Goal: Information Seeking & Learning: Learn about a topic

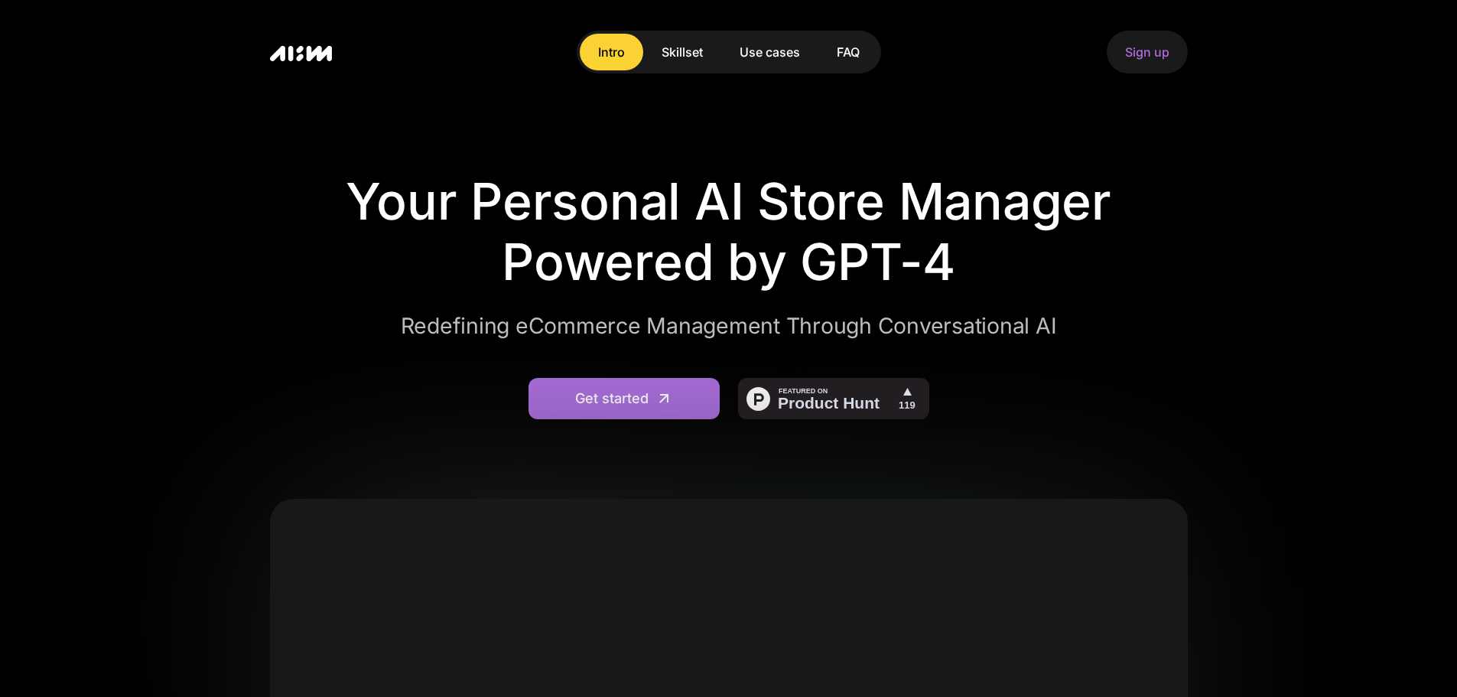
scroll to position [408, 0]
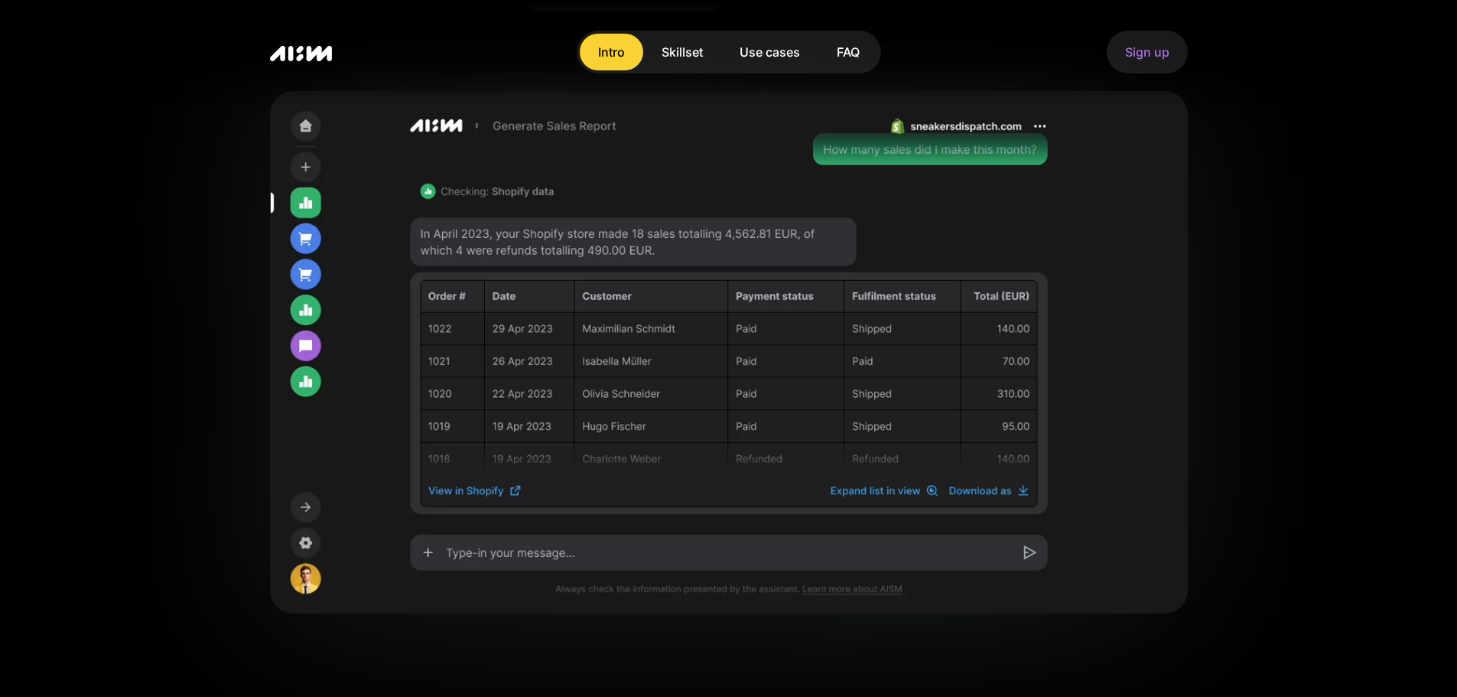
click at [28, 434] on section "Your Personal AI Store Manager Powered by GPT-4 Redefining eCommerce Management…" at bounding box center [728, 308] width 1457 height 1225
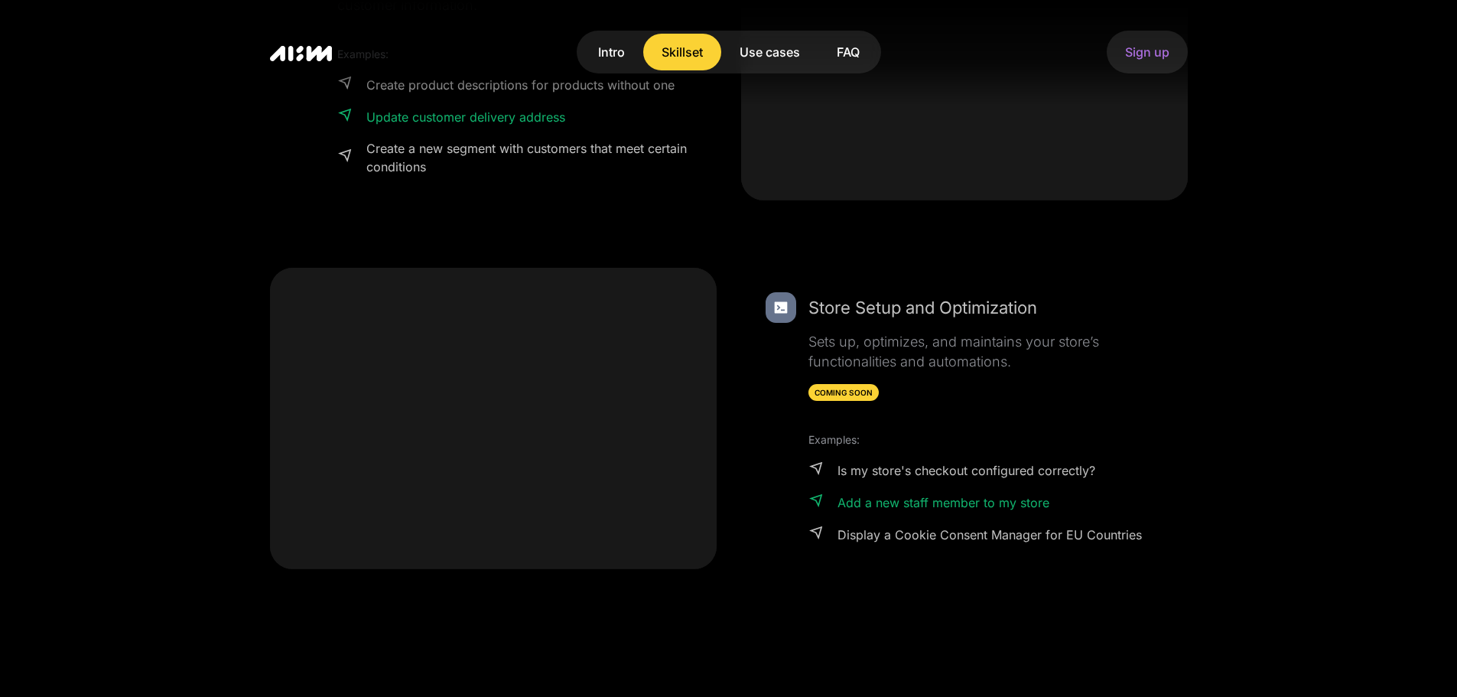
scroll to position [2142, 0]
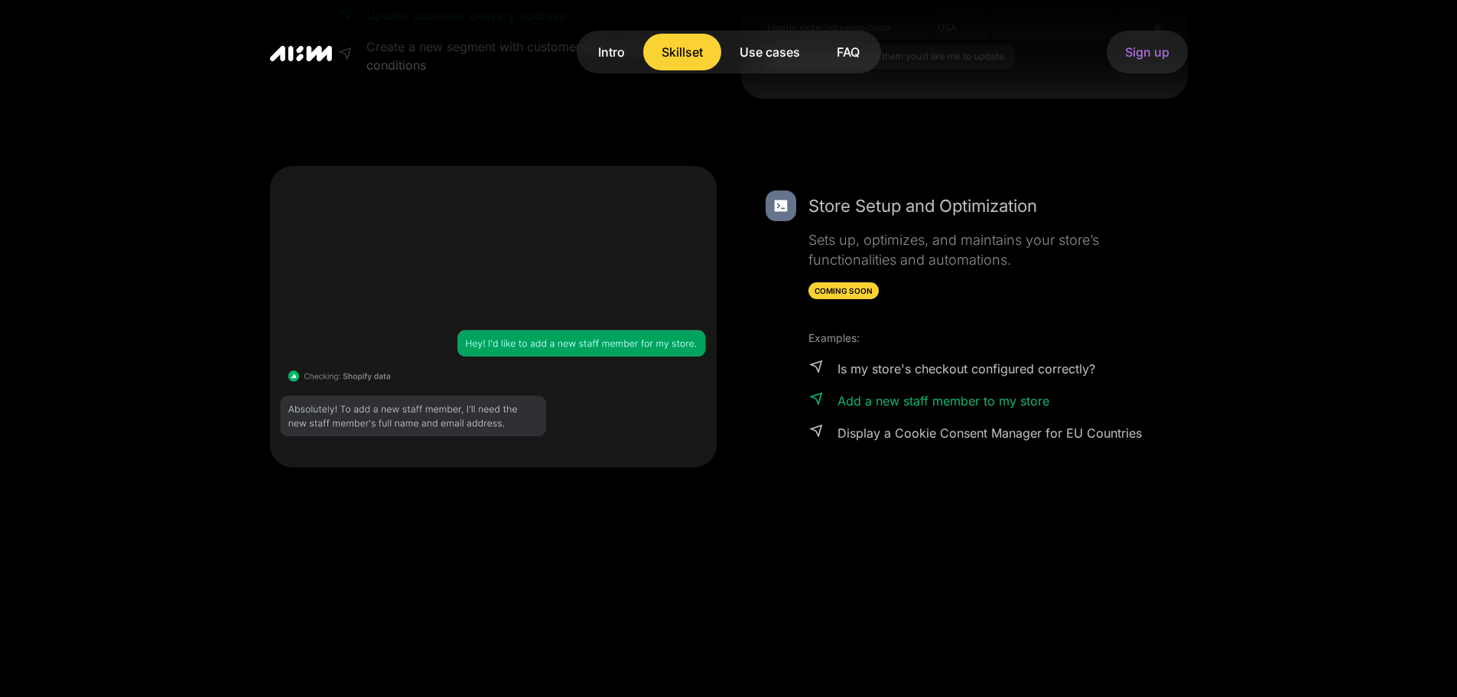
click at [845, 47] on div "FAQ" at bounding box center [848, 52] width 23 height 18
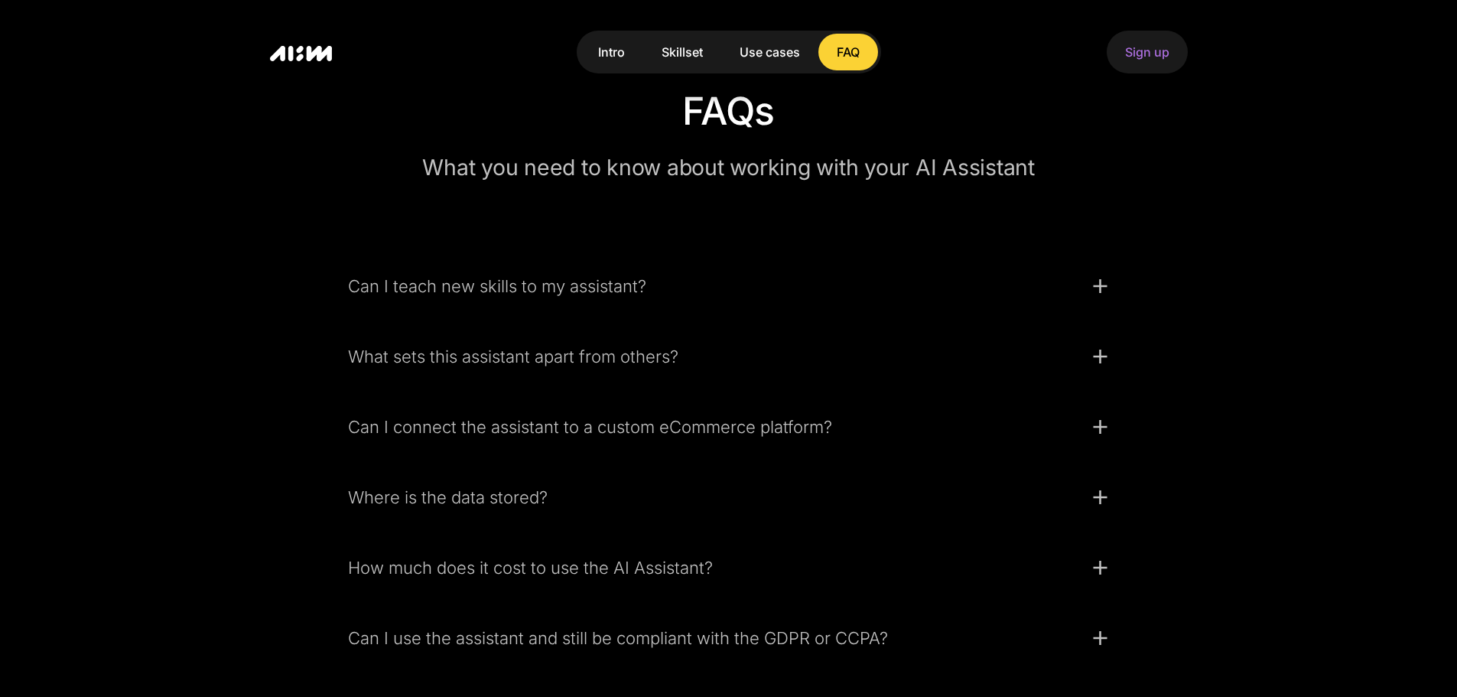
scroll to position [3880, 0]
click at [532, 293] on div "Can I teach new skills to my assistant?" at bounding box center [710, 283] width 724 height 23
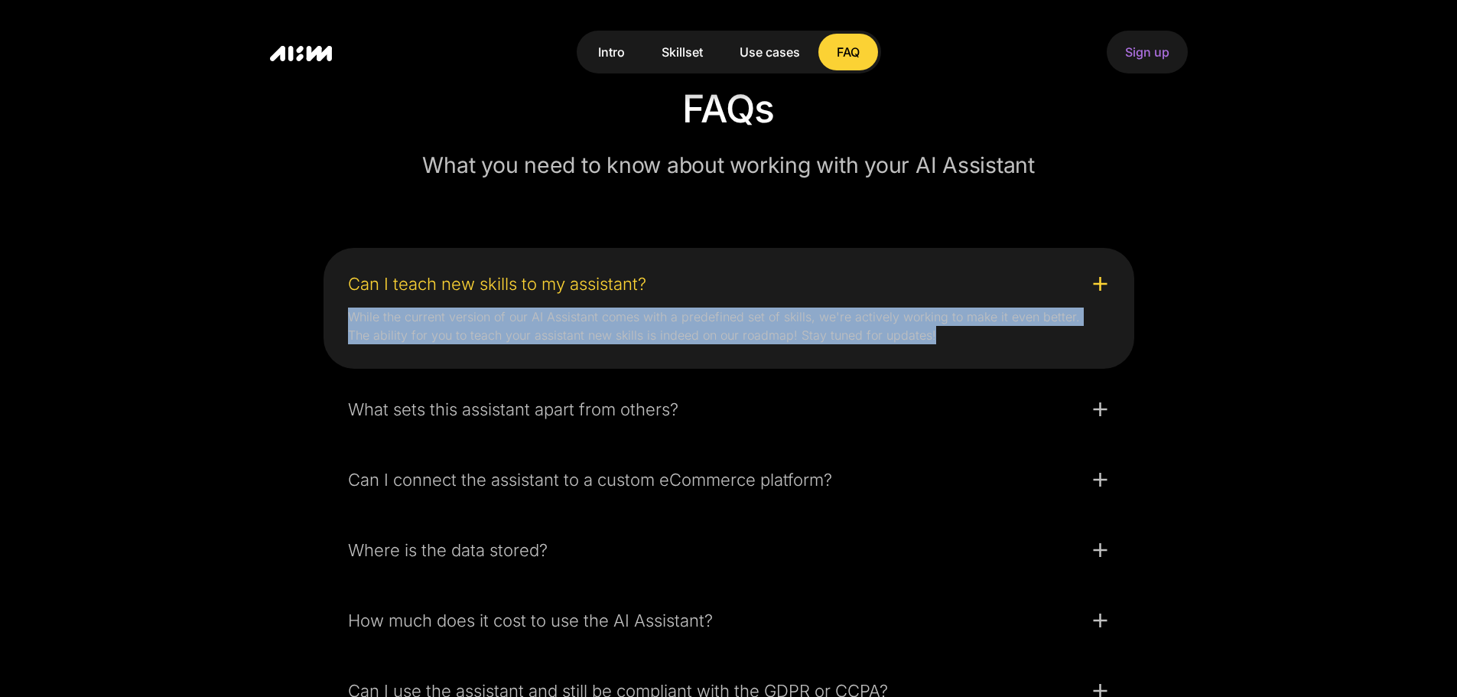
drag, startPoint x: 335, startPoint y: 316, endPoint x: 954, endPoint y: 340, distance: 619.4
click at [954, 340] on nav "While the current version of our AI Assistant comes with a predefined set of sk…" at bounding box center [729, 328] width 786 height 55
click at [946, 275] on div "Can I teach new skills to my assistant?" at bounding box center [710, 283] width 724 height 23
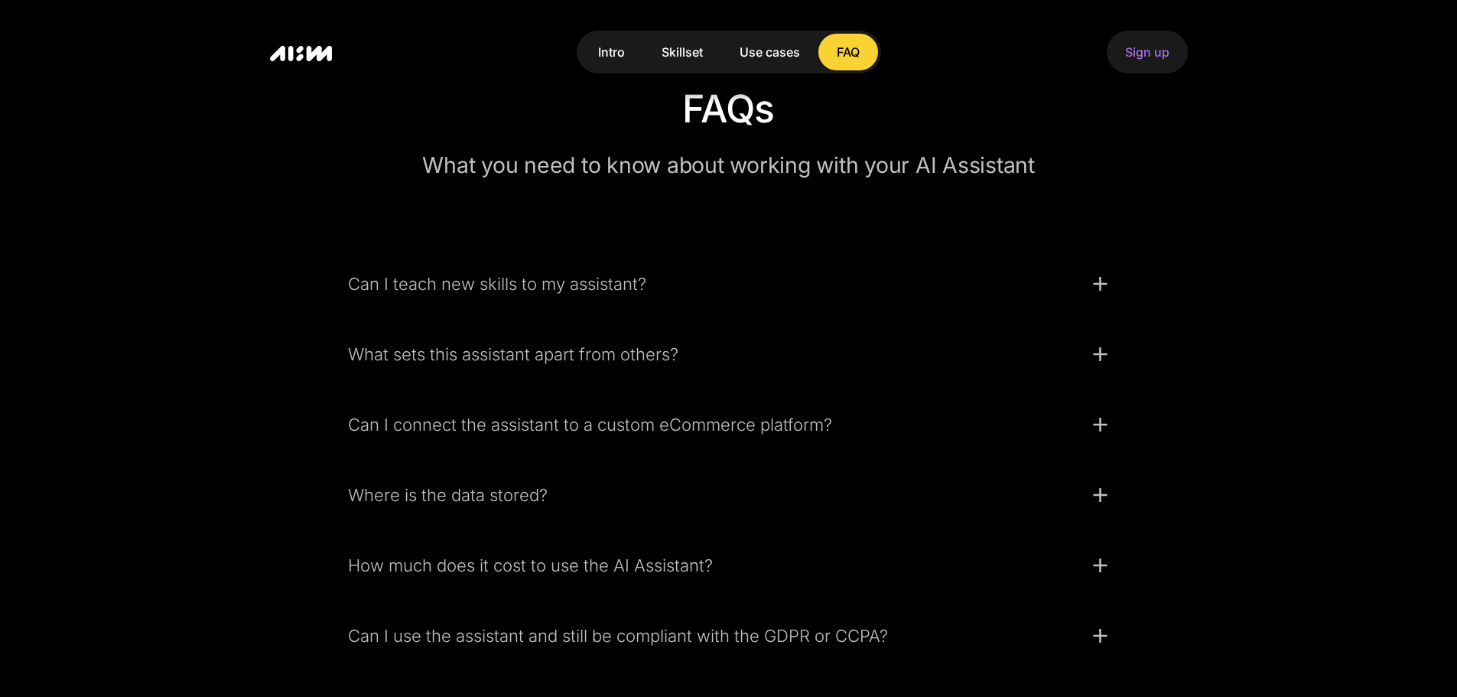
click at [624, 46] on link "Intro" at bounding box center [611, 52] width 63 height 37
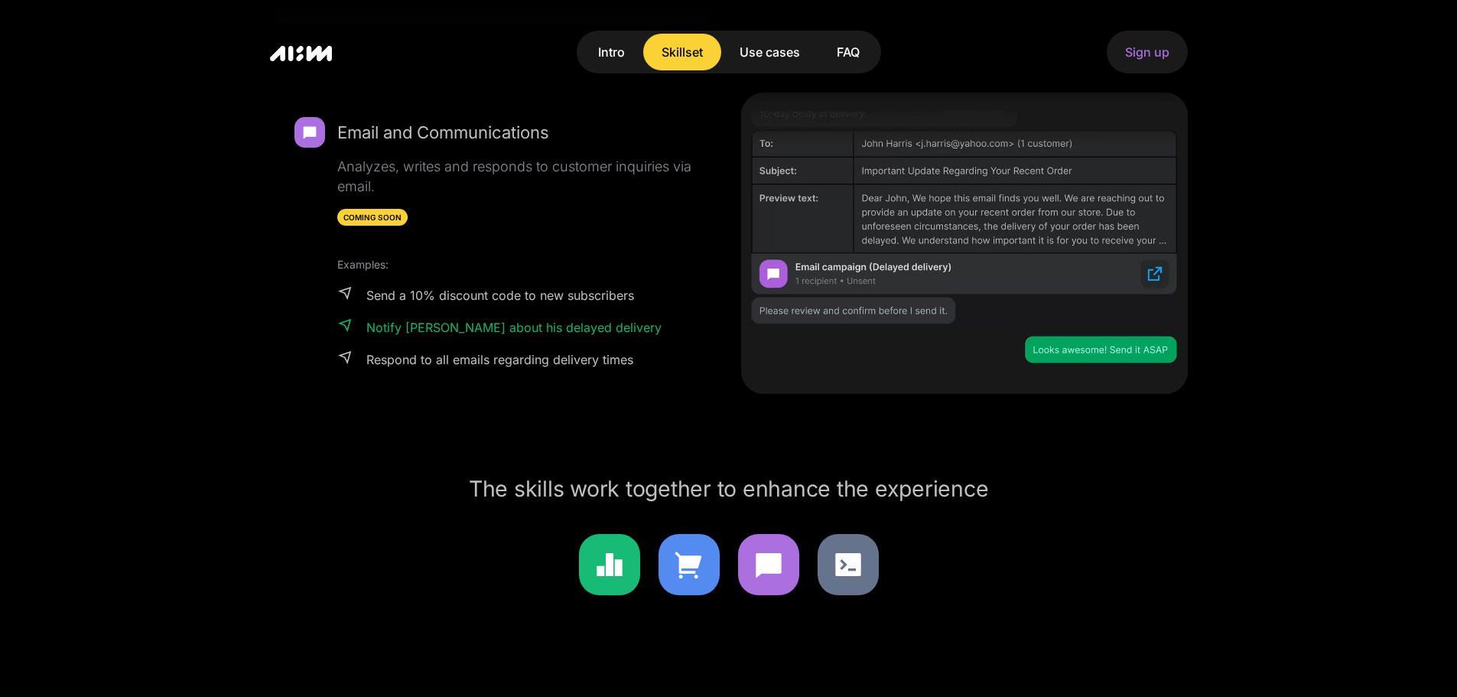
click at [733, 56] on link "Use cases" at bounding box center [769, 52] width 97 height 37
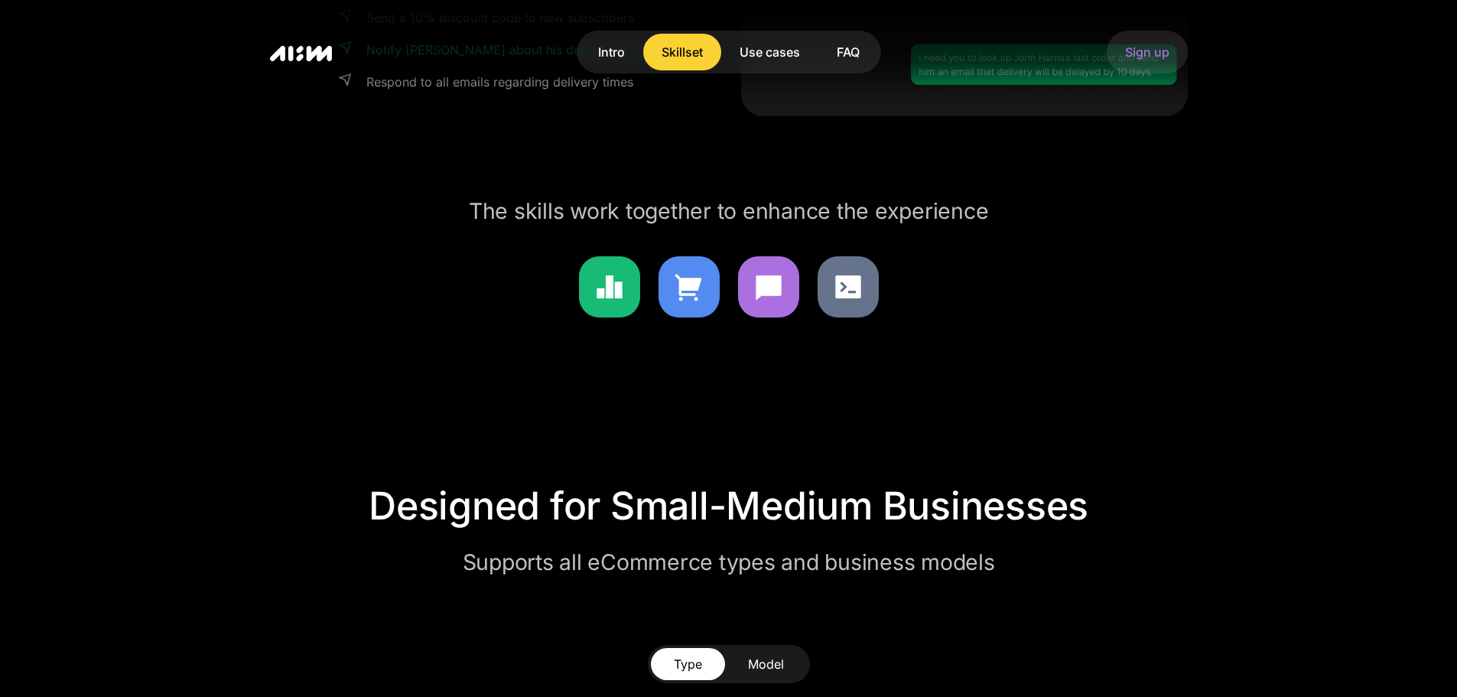
click at [695, 61] on link "Skillset" at bounding box center [682, 52] width 78 height 37
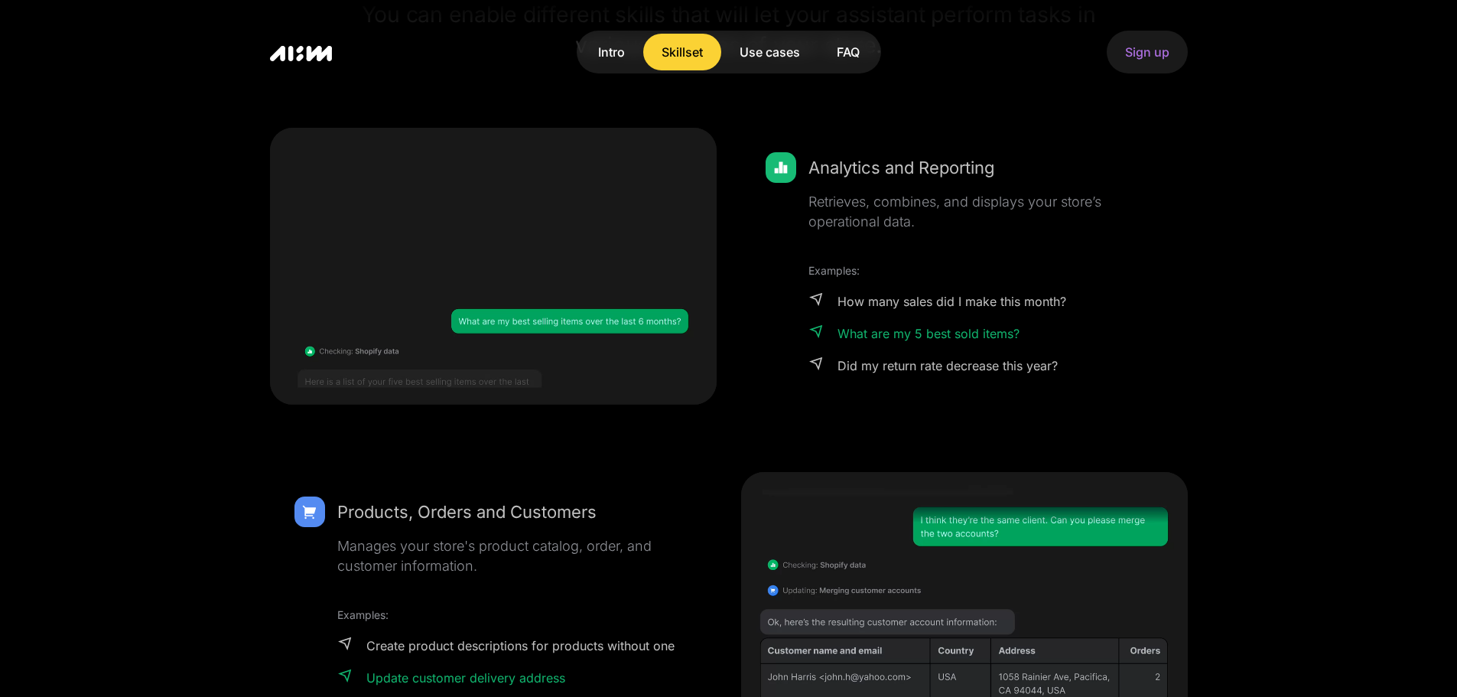
scroll to position [1737, 0]
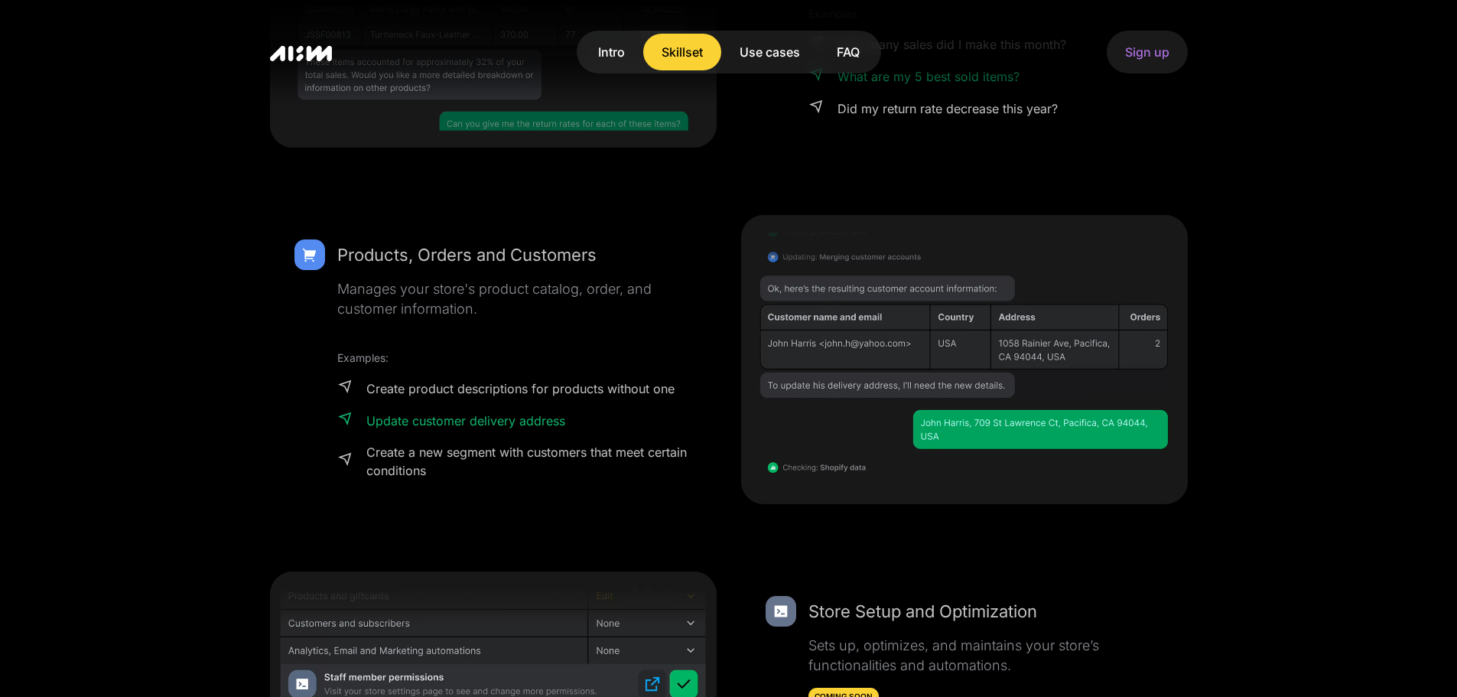
click at [653, 468] on div "Create a new segment with customers that meet certain conditions" at bounding box center [529, 461] width 326 height 37
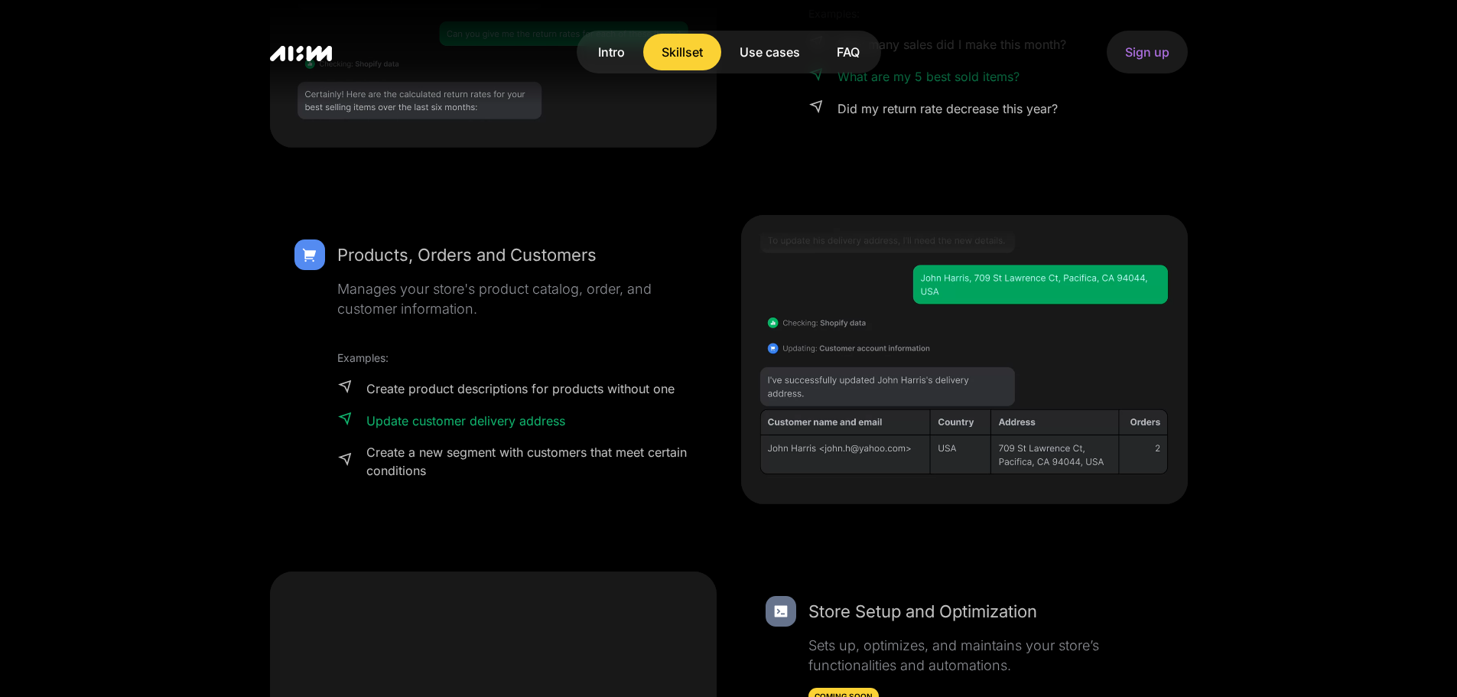
click at [451, 388] on div "Create product descriptions for products without one" at bounding box center [520, 388] width 308 height 18
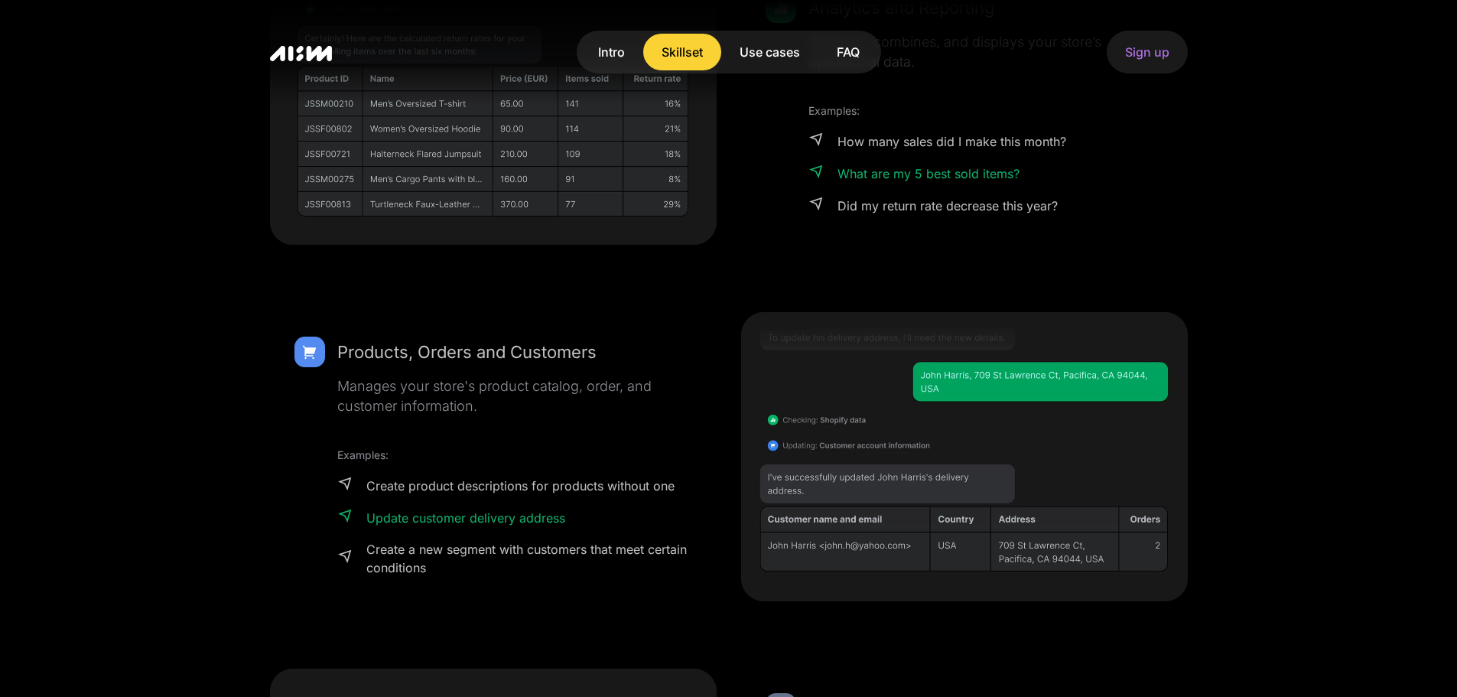
scroll to position [1635, 0]
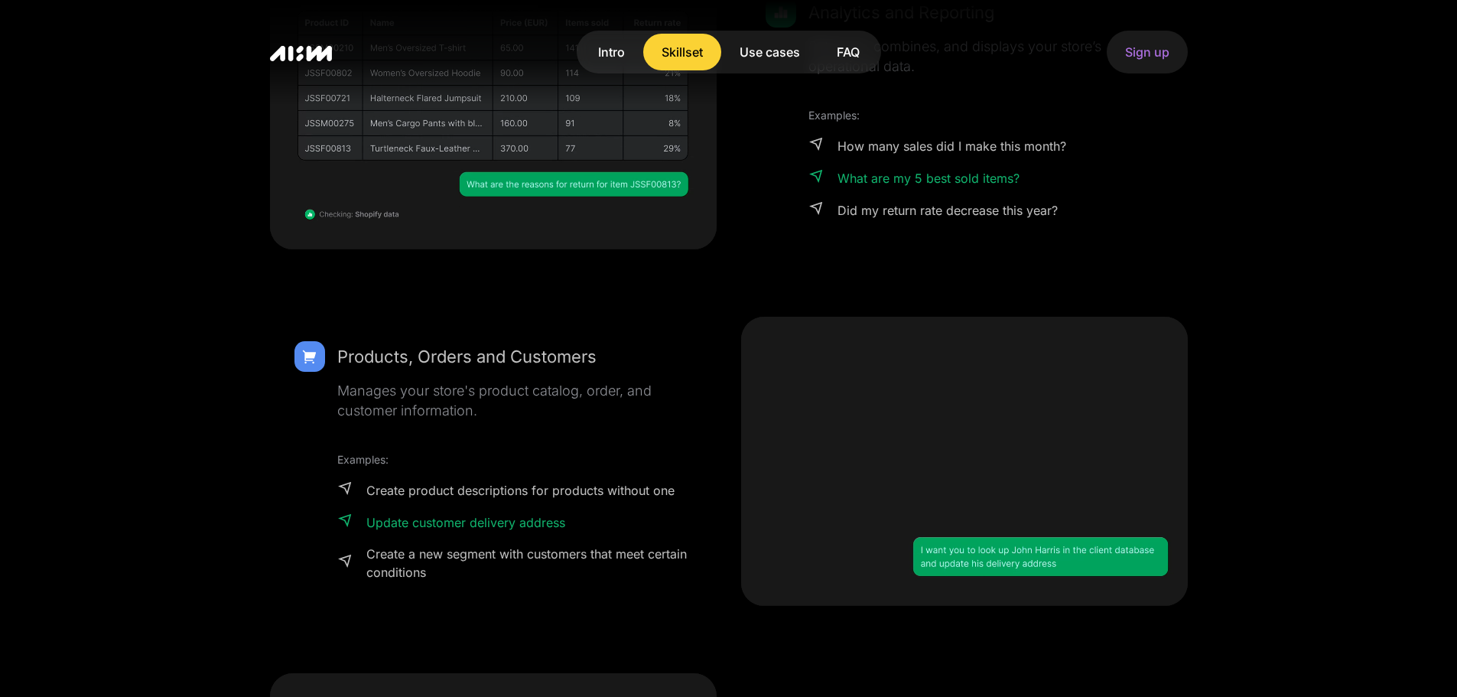
click at [609, 581] on div "Products, Orders and Customers Manages your store's product catalog, order, and…" at bounding box center [493, 461] width 447 height 289
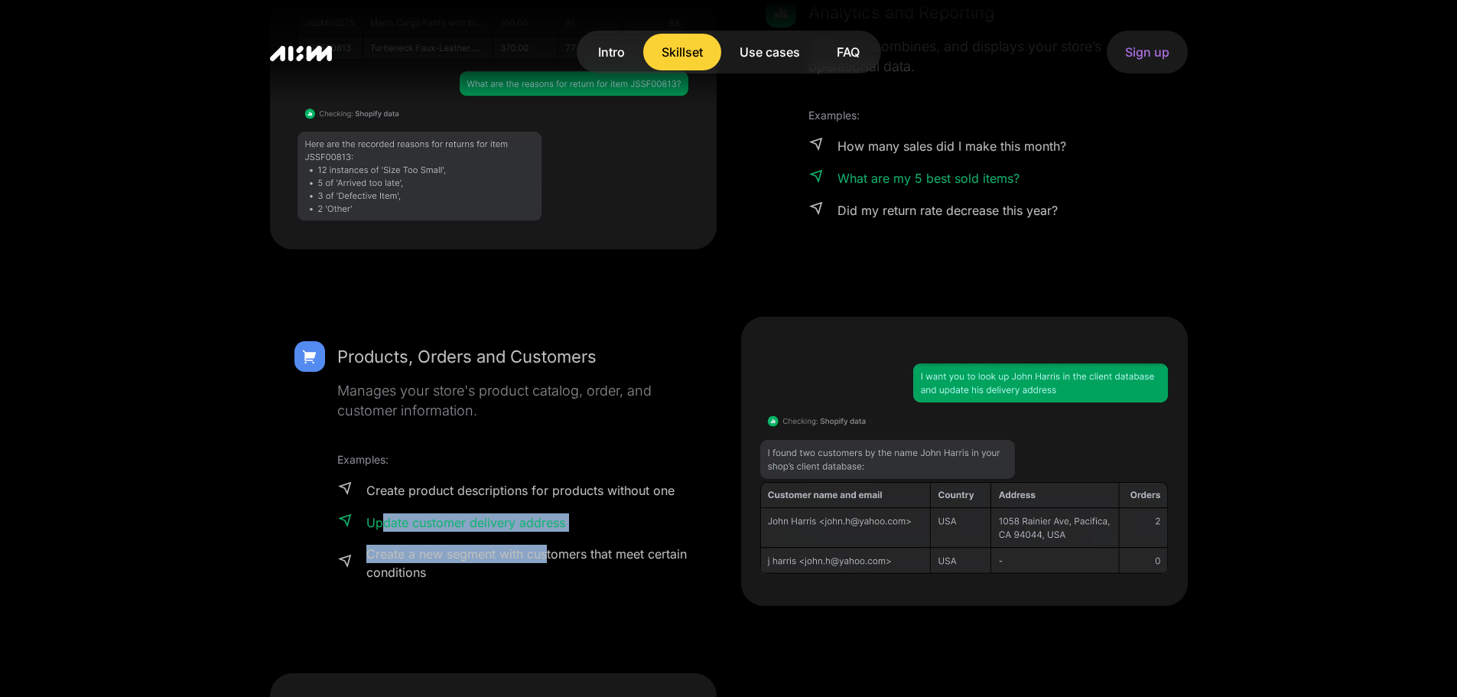
drag, startPoint x: 382, startPoint y: 530, endPoint x: 546, endPoint y: 541, distance: 164.8
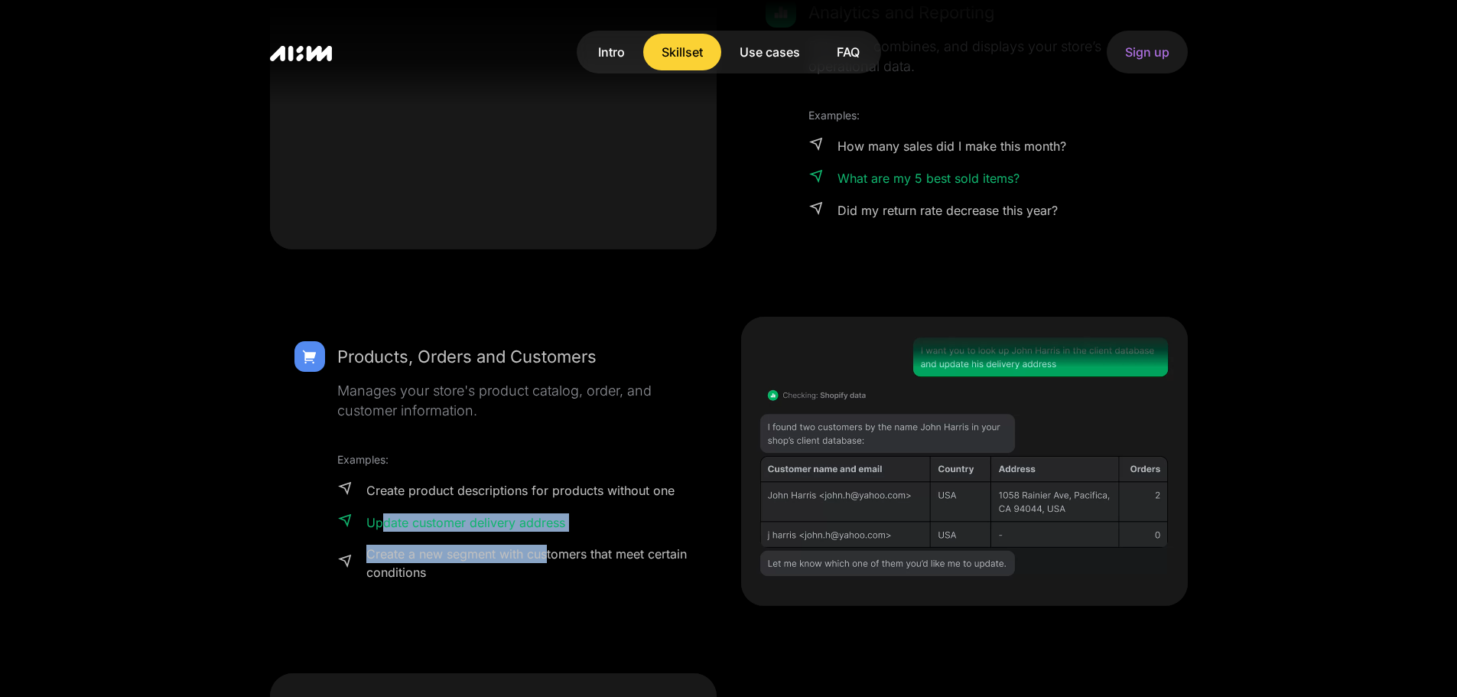
click at [546, 541] on div "Examples: Create product descriptions for products without one Update customer …" at bounding box center [514, 516] width 355 height 130
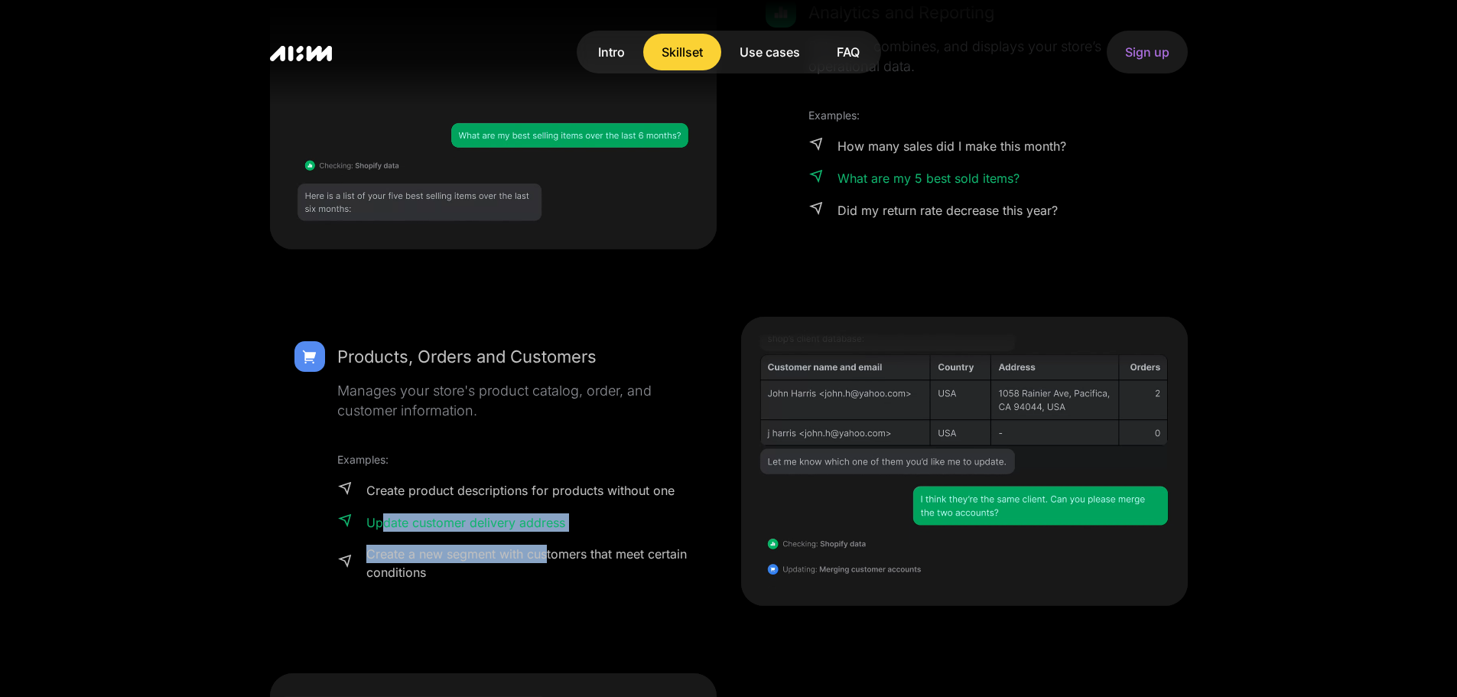
click at [568, 526] on div "Update customer delivery address" at bounding box center [514, 523] width 355 height 20
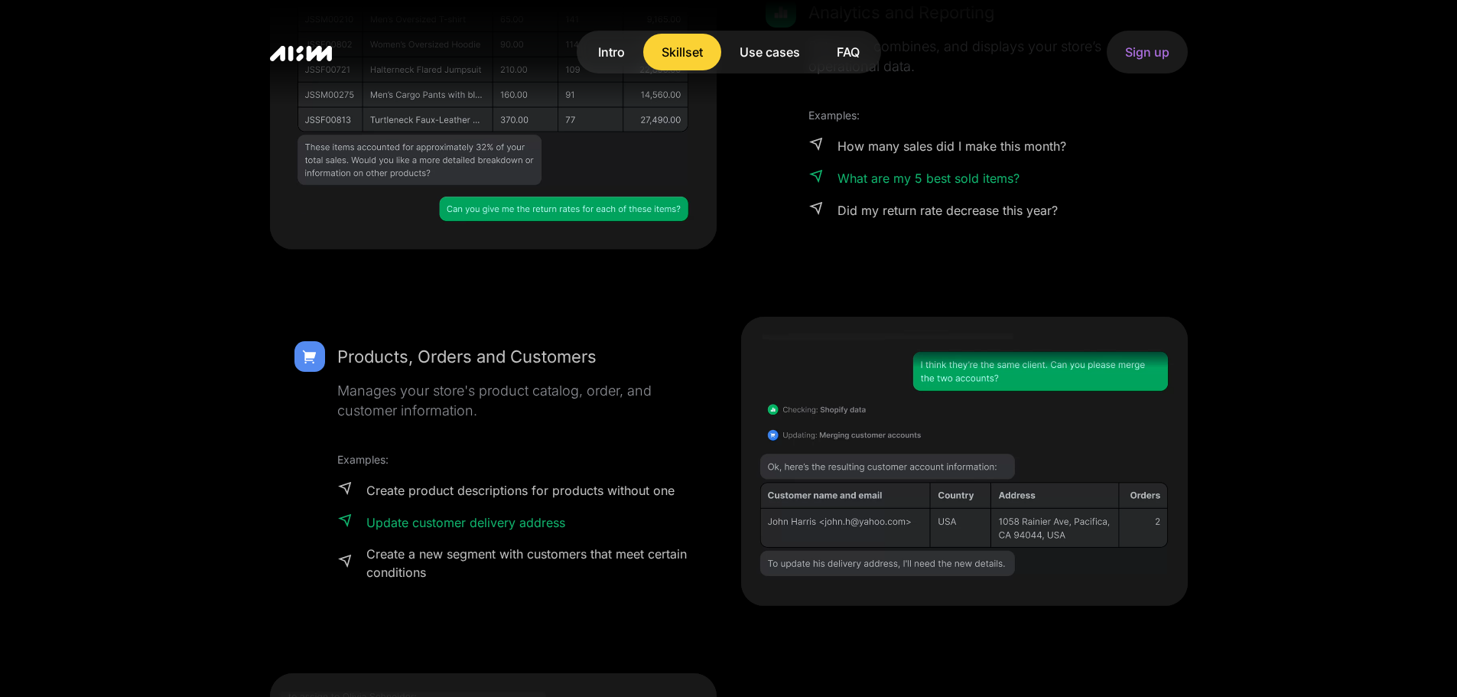
click at [651, 382] on div "Manages your store's product catalog, order, and customer information." at bounding box center [514, 401] width 355 height 40
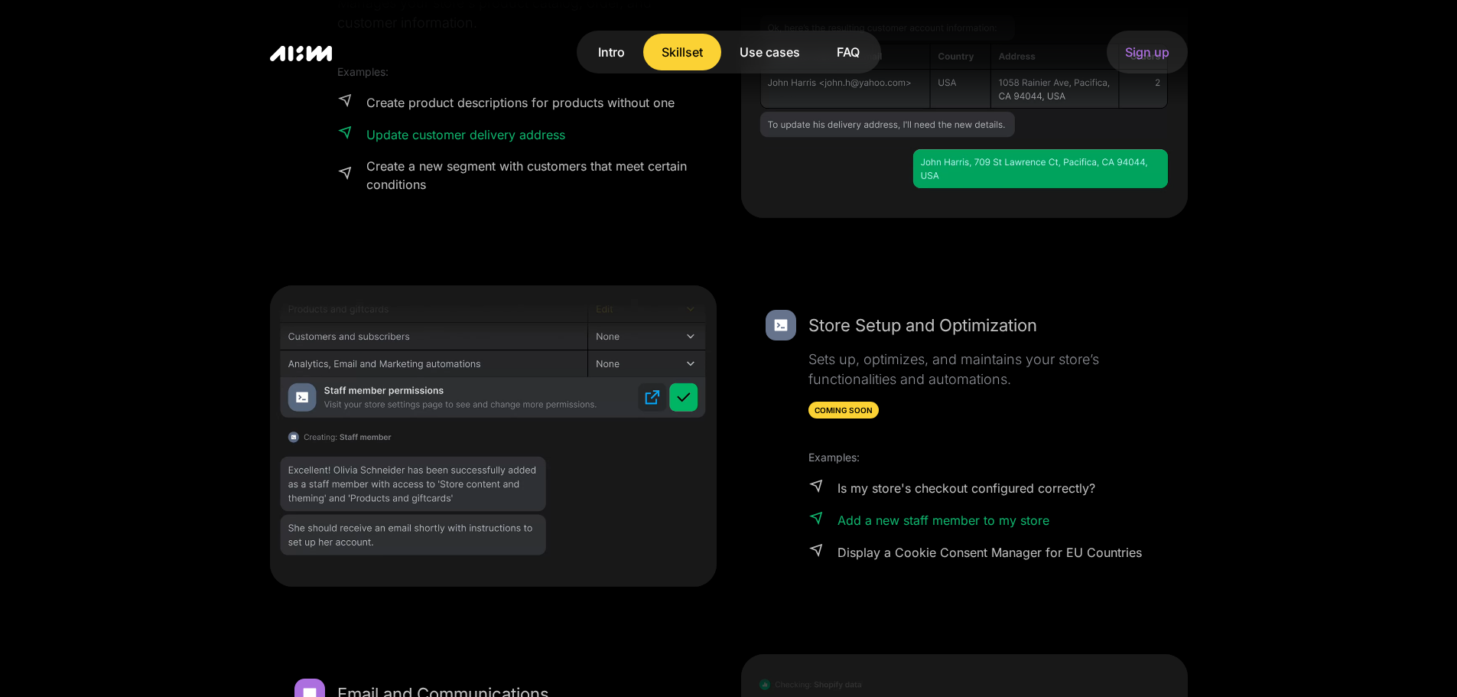
scroll to position [2043, 0]
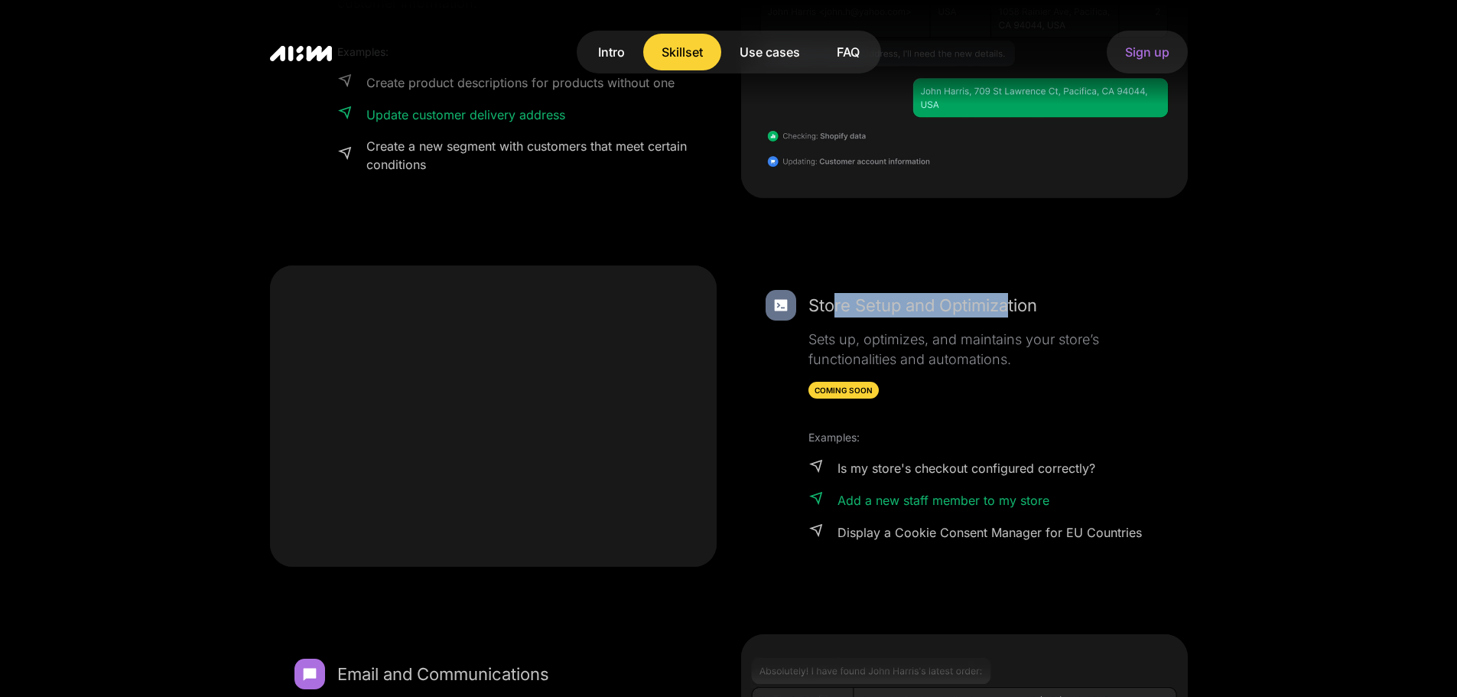
drag, startPoint x: 835, startPoint y: 303, endPoint x: 1011, endPoint y: 315, distance: 175.6
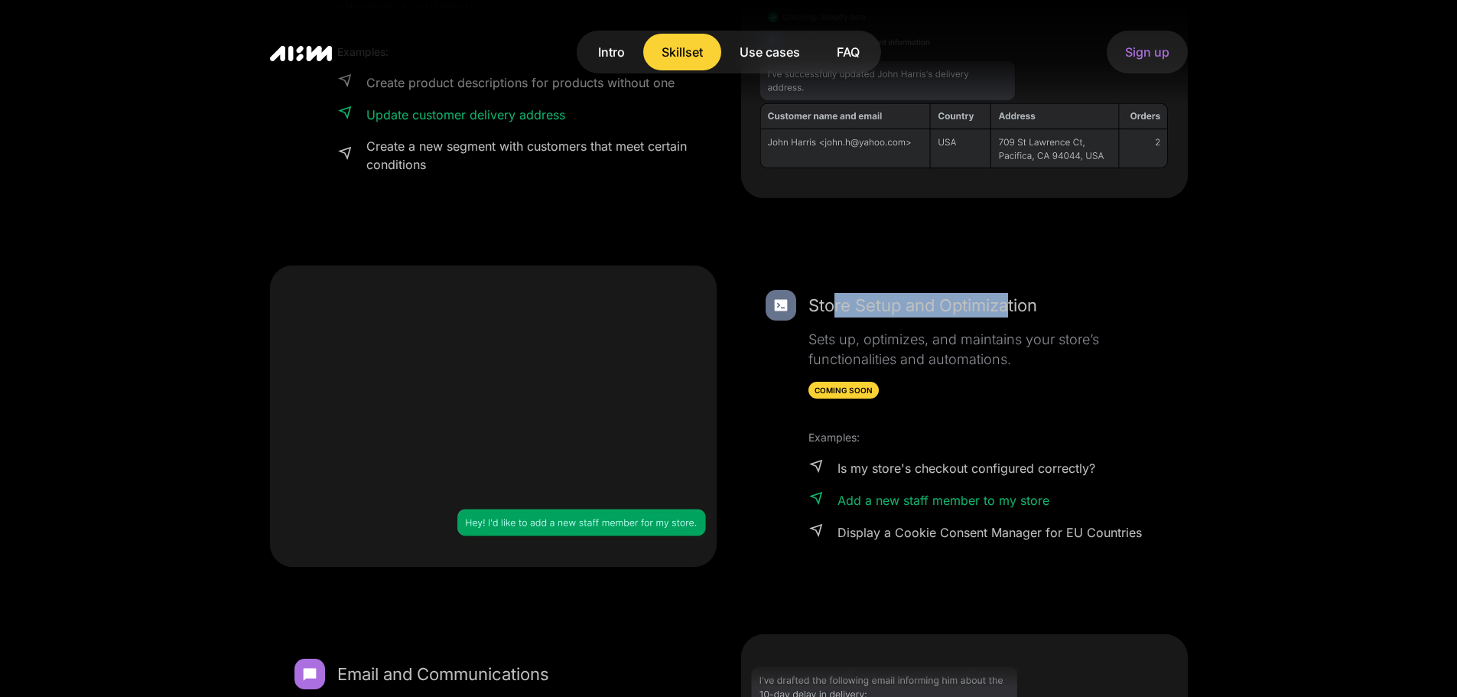
click at [1011, 315] on div "Store Setup and Optimization" at bounding box center [923, 305] width 229 height 24
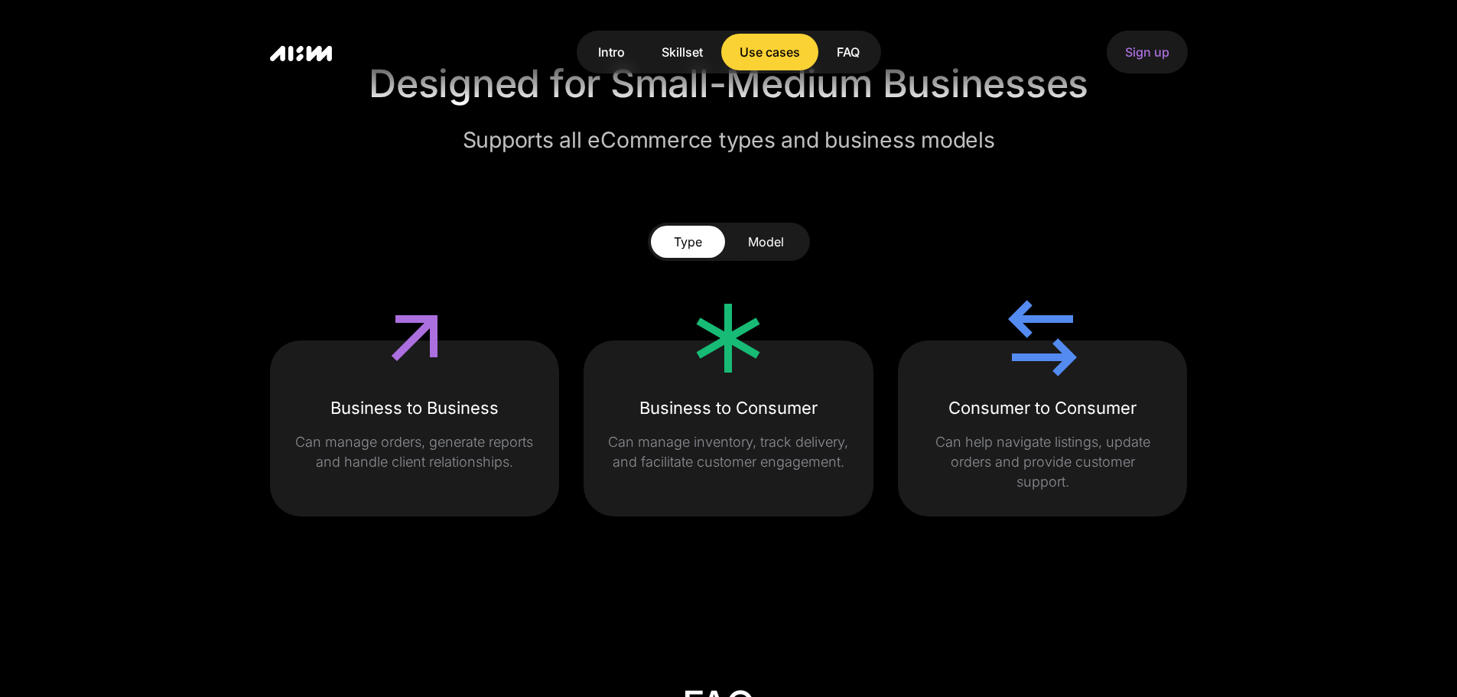
scroll to position [3267, 0]
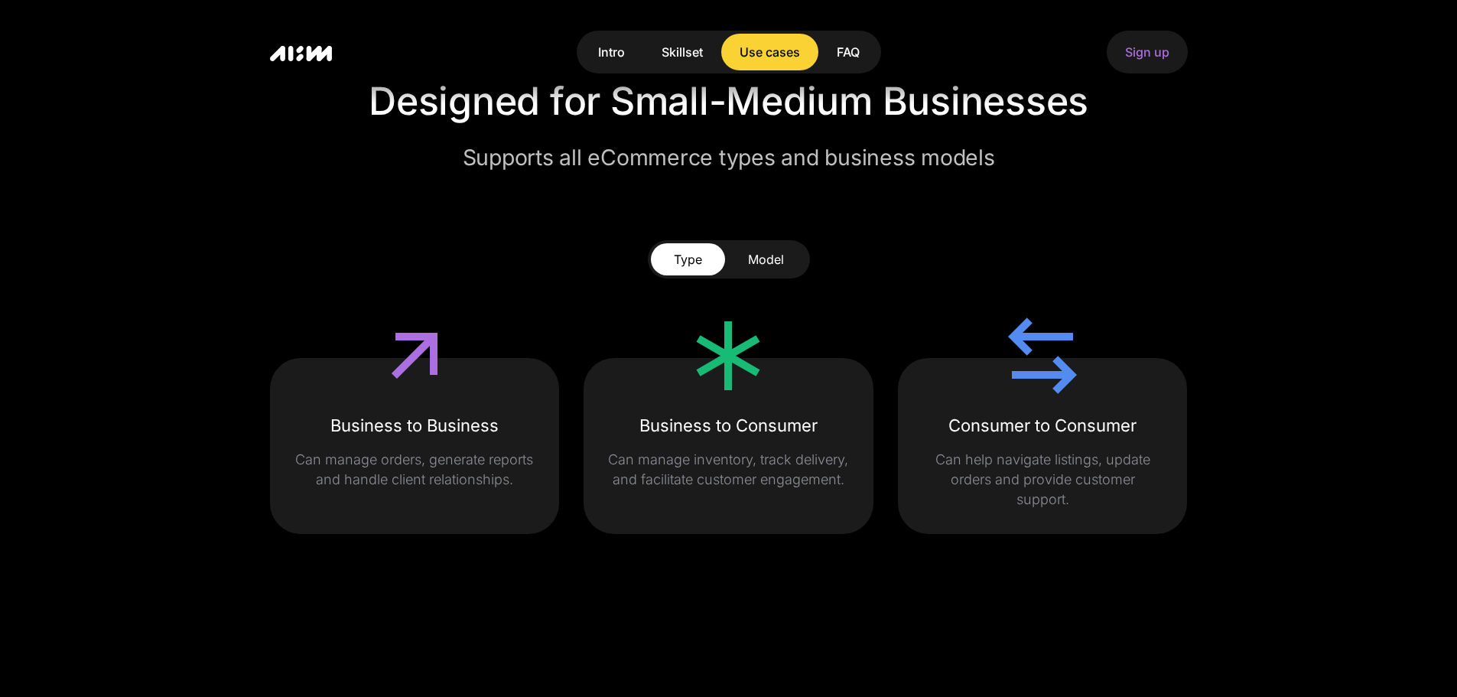
click at [777, 254] on div "Model" at bounding box center [766, 259] width 36 height 18
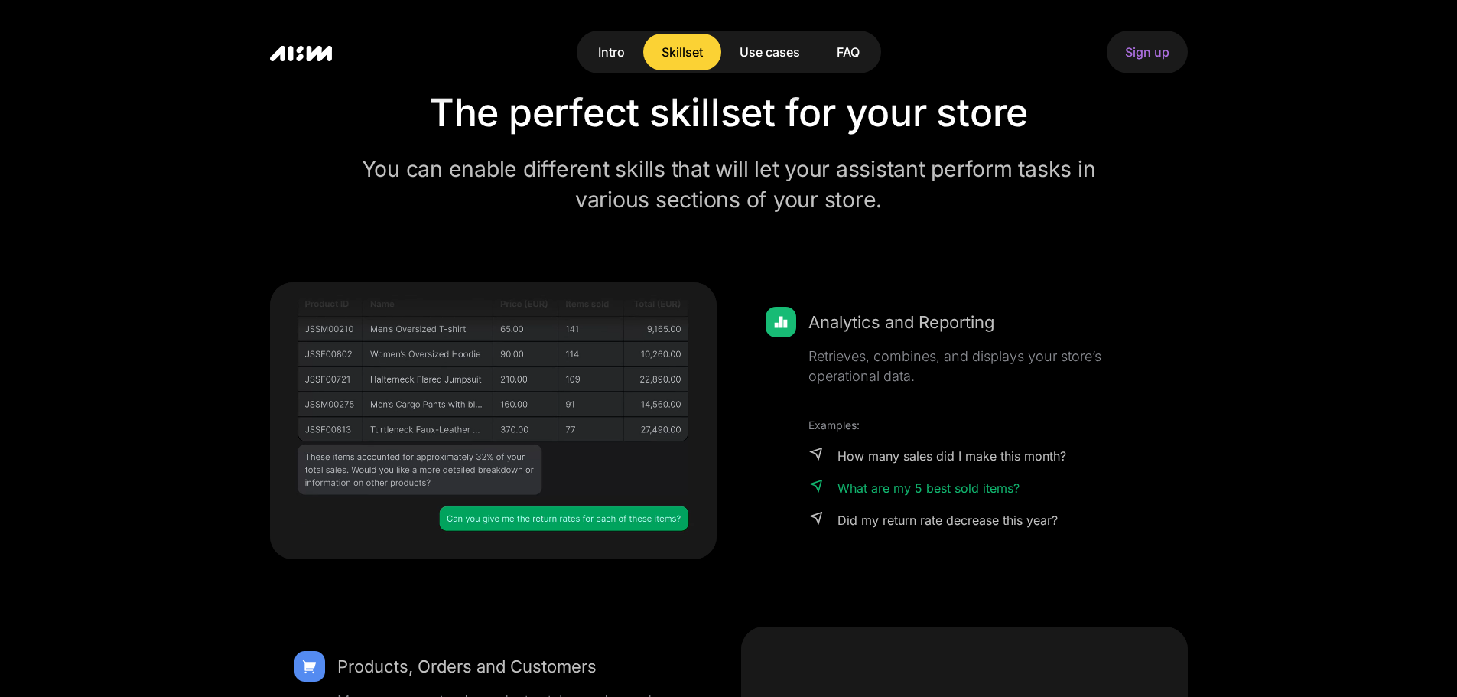
scroll to position [0, 0]
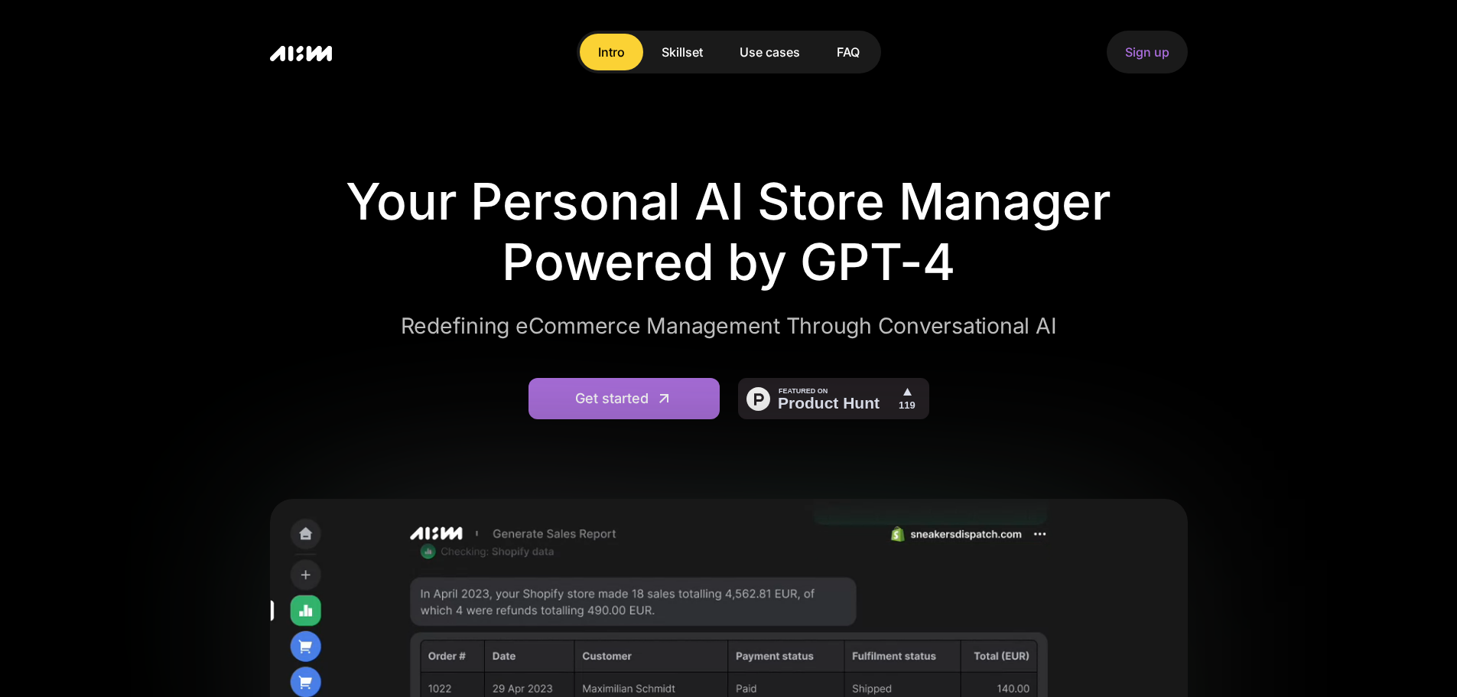
drag, startPoint x: 1199, startPoint y: 396, endPoint x: 1215, endPoint y: 110, distance: 285.8
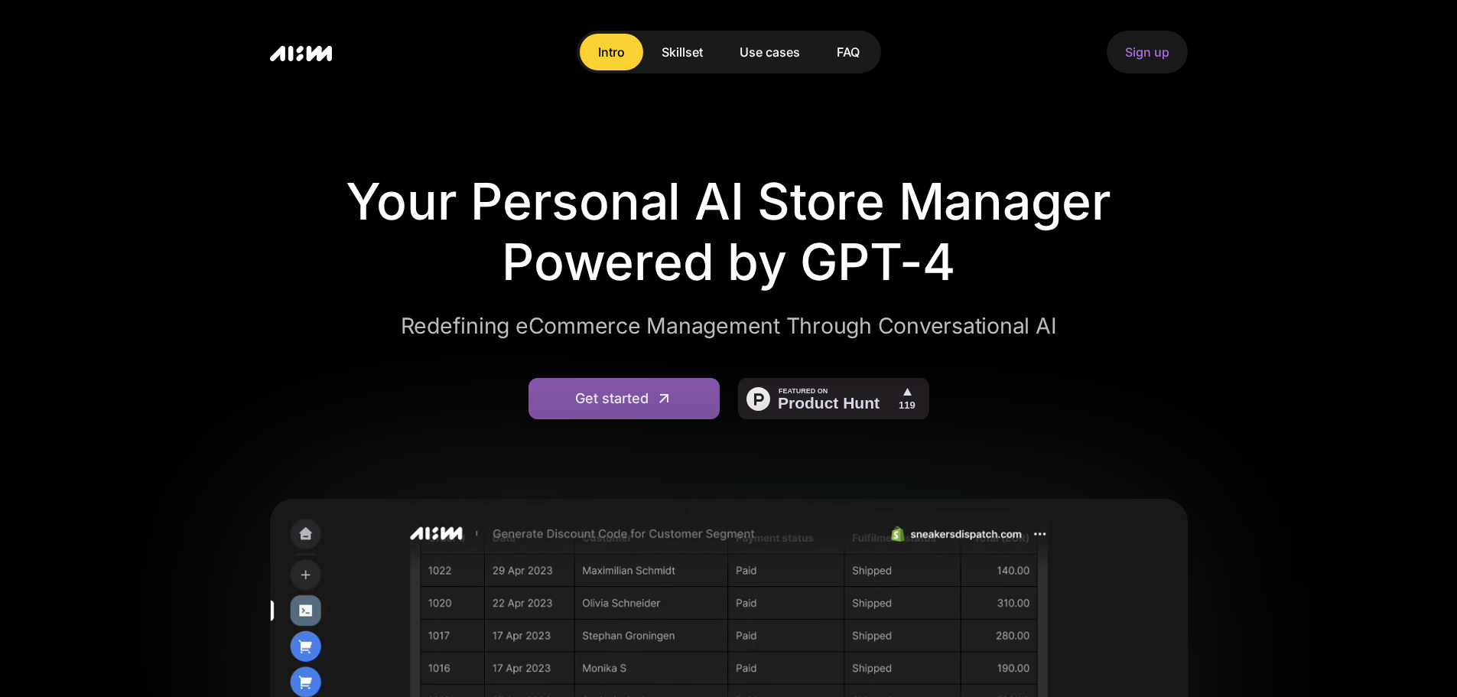
click at [587, 399] on div "Get started" at bounding box center [611, 399] width 73 height 20
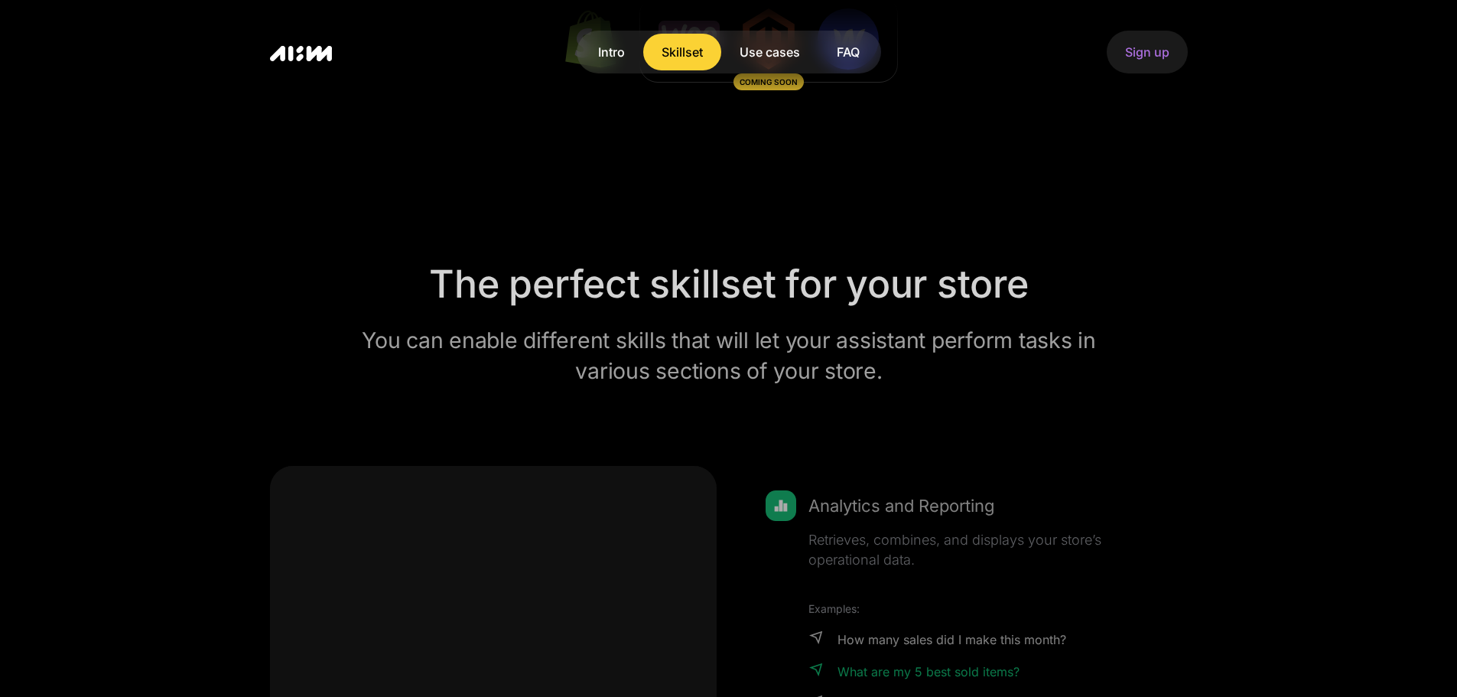
scroll to position [1224, 0]
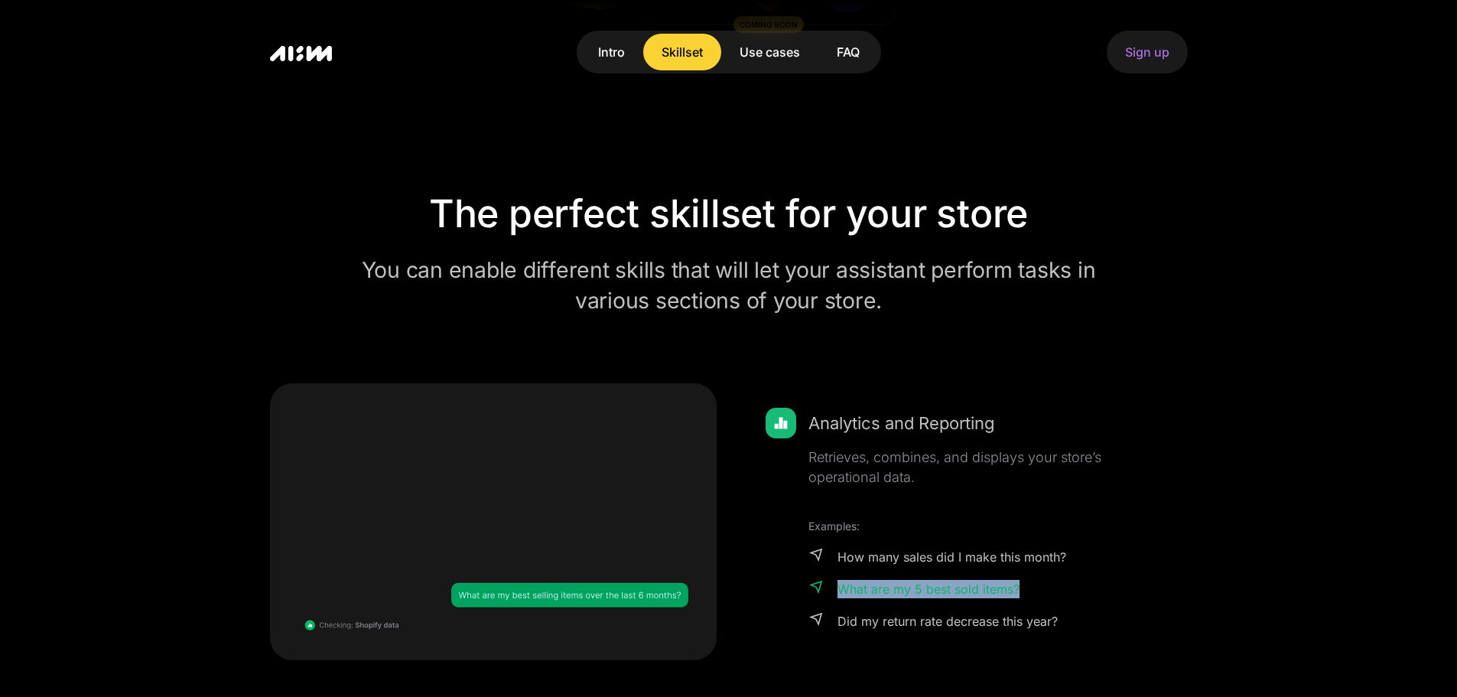
drag, startPoint x: 1116, startPoint y: 587, endPoint x: 1120, endPoint y: 561, distance: 26.3
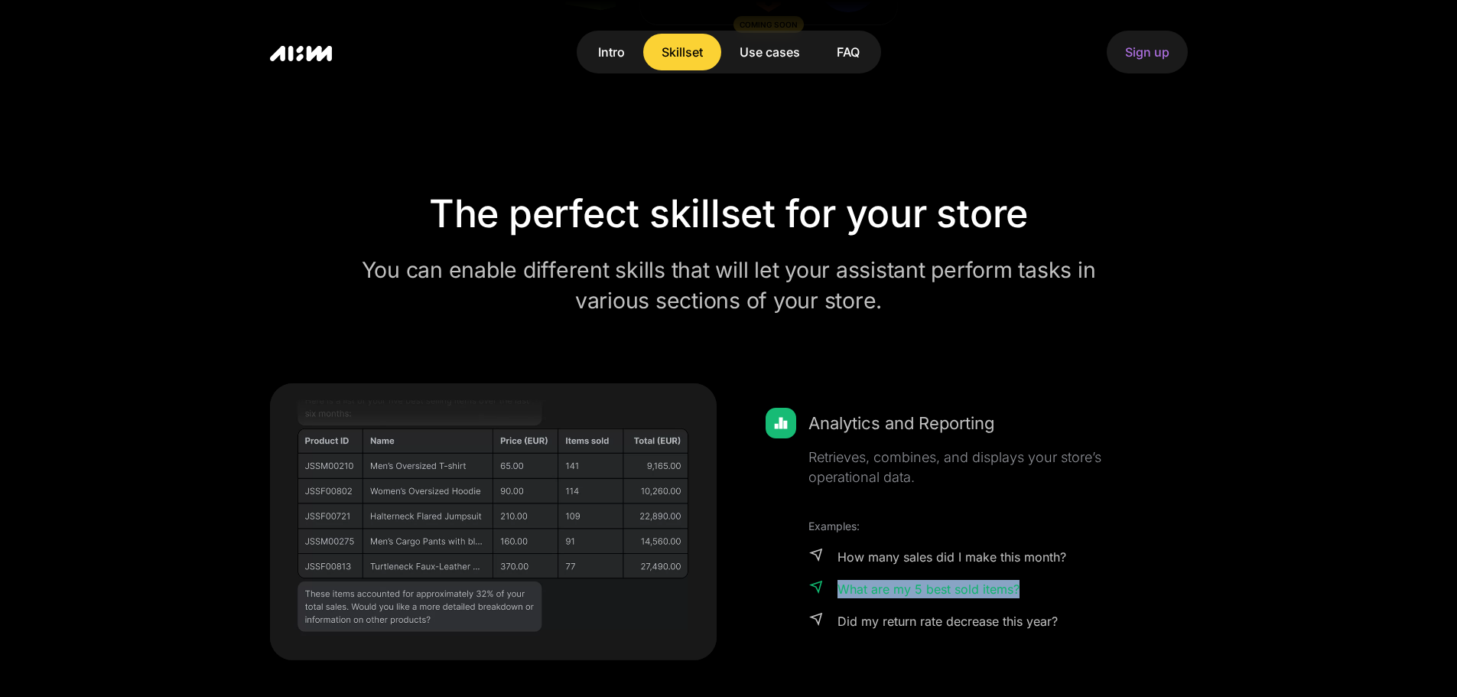
click at [1120, 561] on div "Examples: How many sales did I make this month? What are my 5 best sold items? …" at bounding box center [986, 574] width 355 height 113
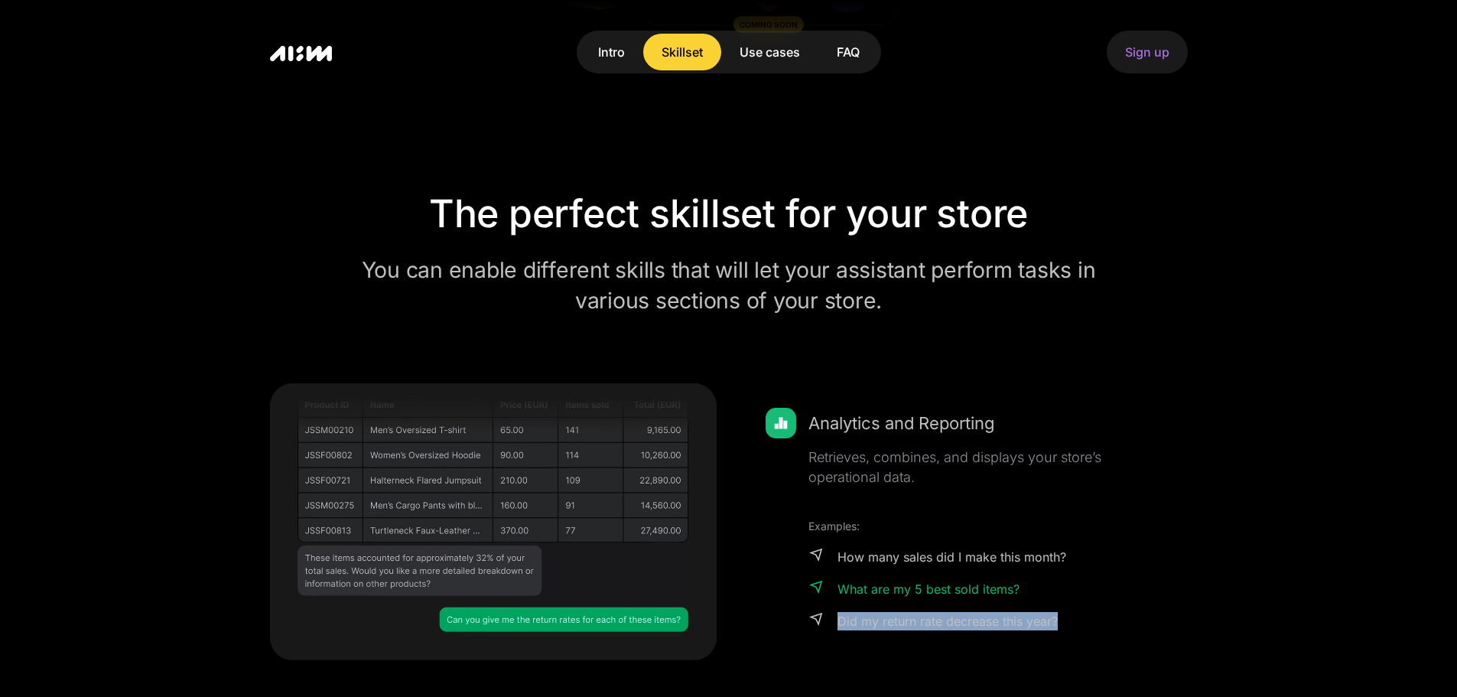
drag, startPoint x: 1116, startPoint y: 615, endPoint x: 1119, endPoint y: 591, distance: 23.9
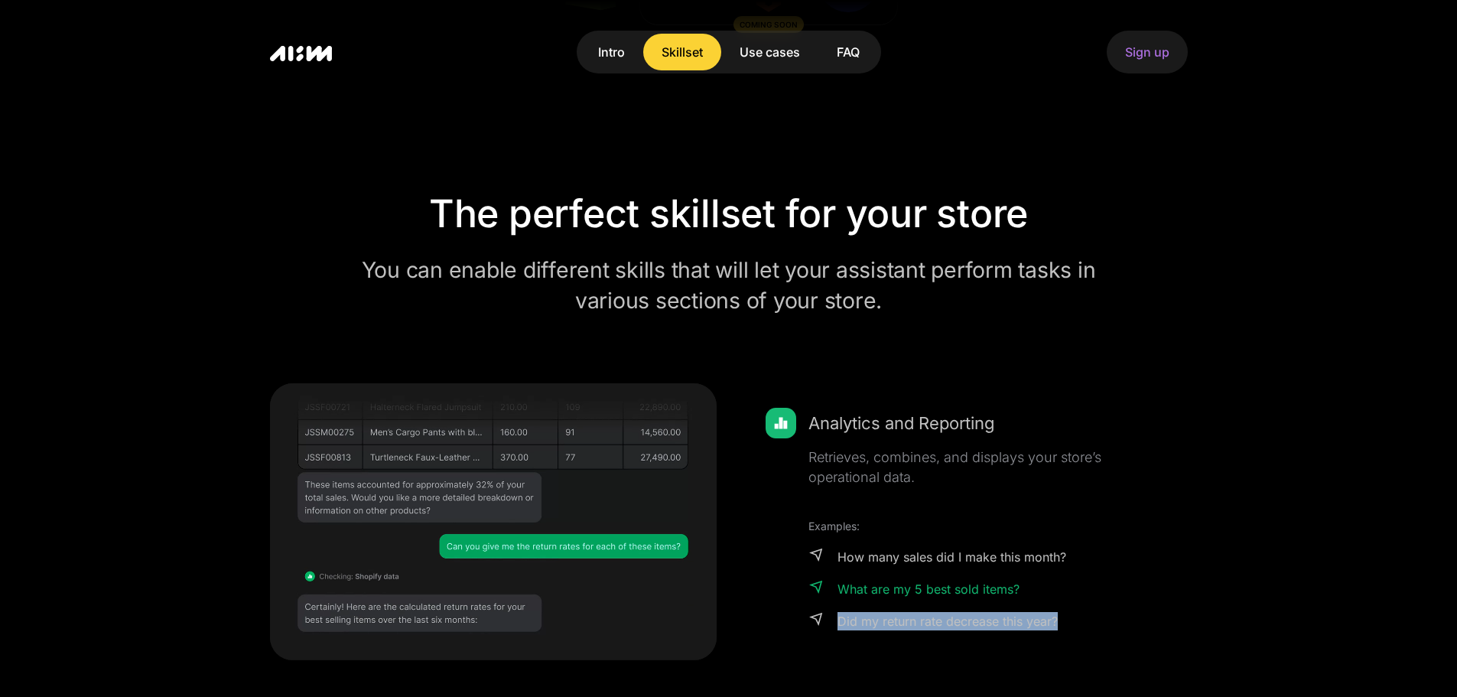
click at [1119, 591] on div "Examples: How many sales did I make this month? What are my 5 best sold items? …" at bounding box center [986, 574] width 355 height 113
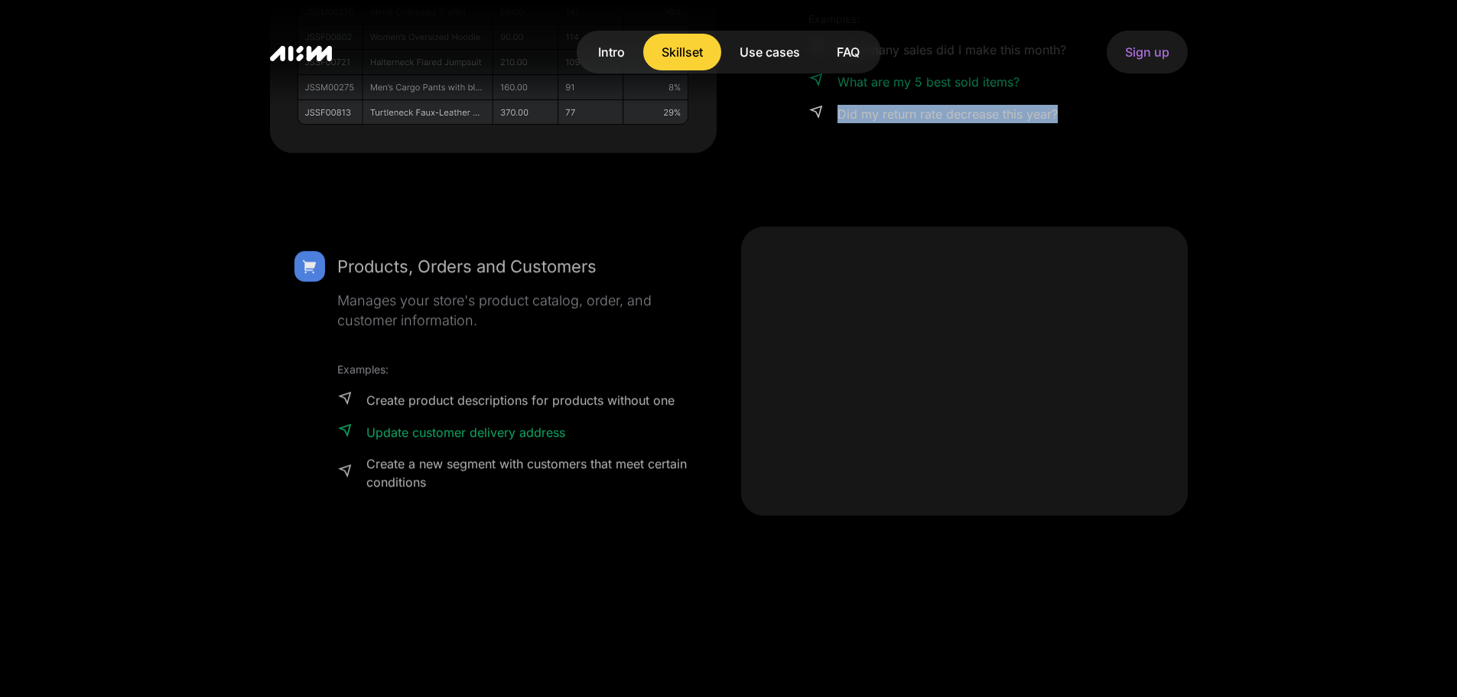
scroll to position [1734, 0]
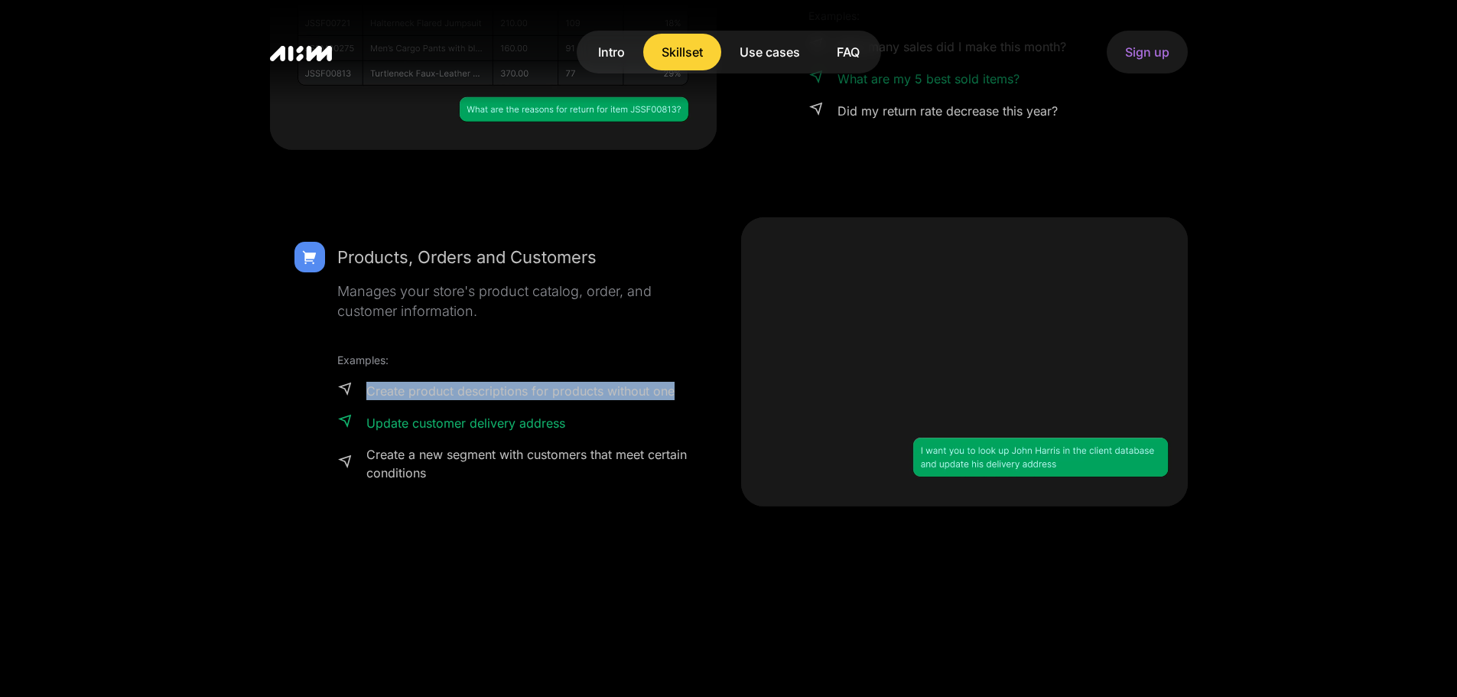
drag, startPoint x: 679, startPoint y: 391, endPoint x: 693, endPoint y: 358, distance: 35.7
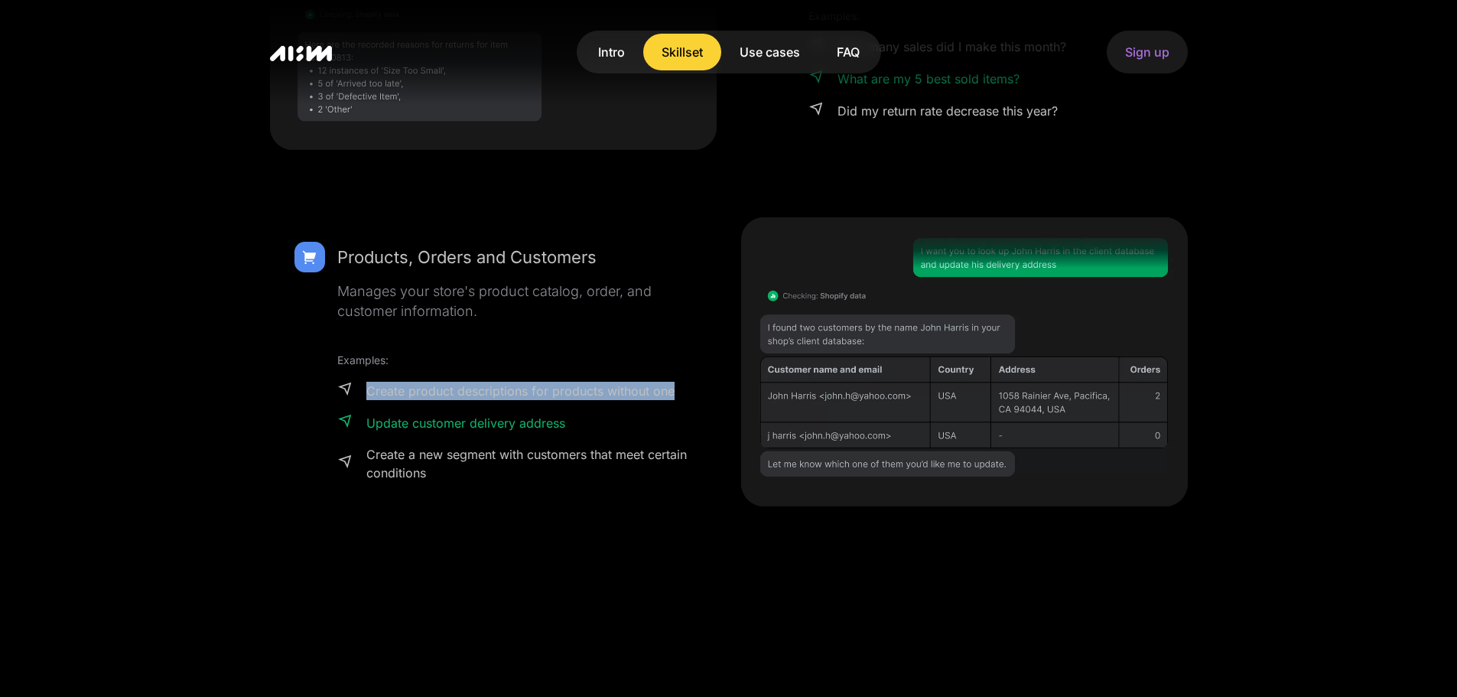
click at [693, 358] on div "Products, Orders and Customers Manages your store's product catalog, order, and…" at bounding box center [493, 361] width 447 height 289
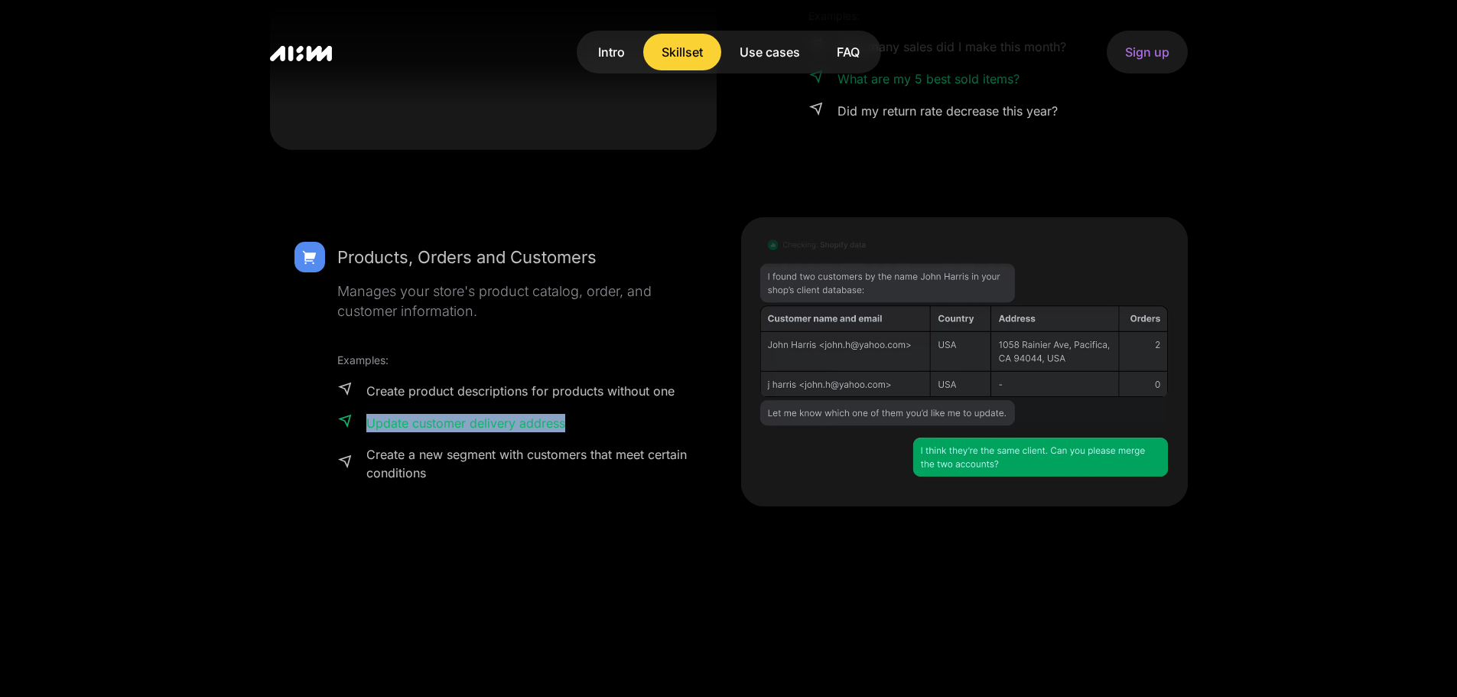
drag, startPoint x: 692, startPoint y: 430, endPoint x: 699, endPoint y: 406, distance: 24.9
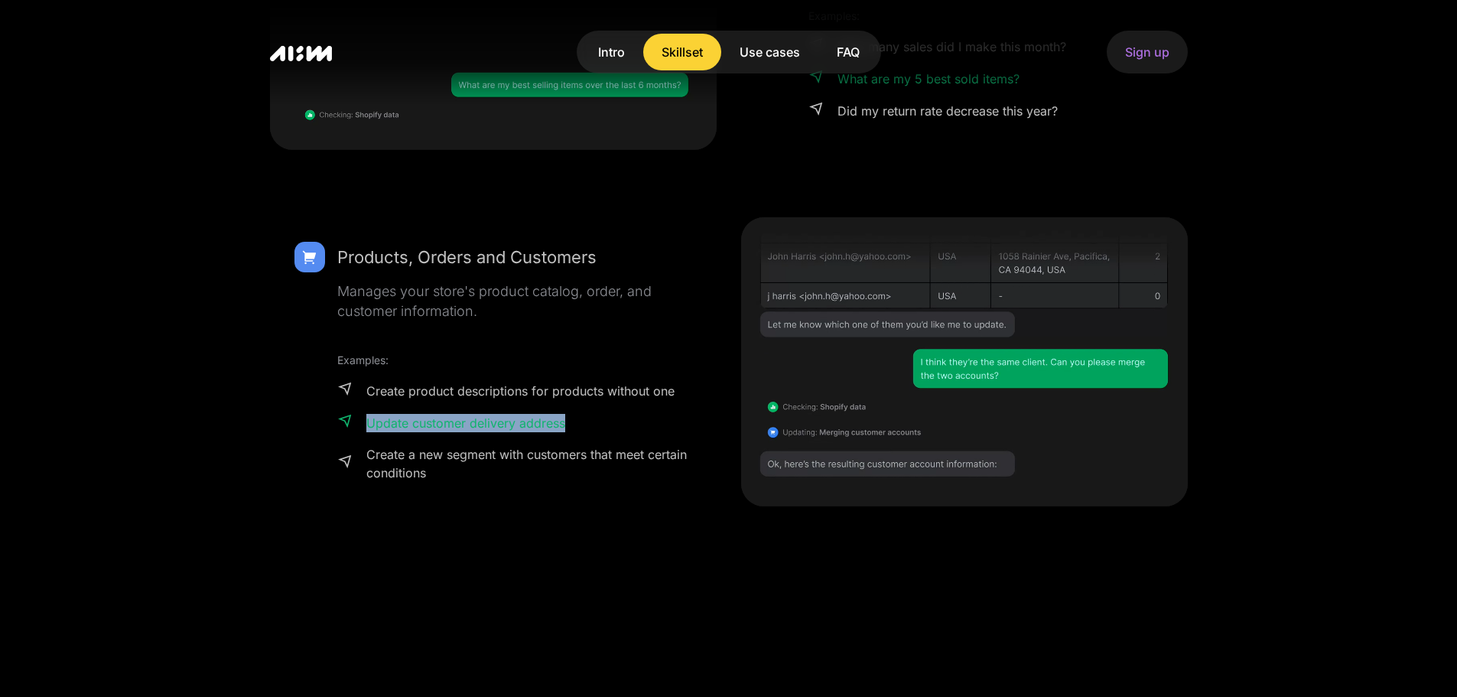
click at [699, 406] on div "Products, Orders and Customers Manages your store's product catalog, order, and…" at bounding box center [493, 361] width 447 height 289
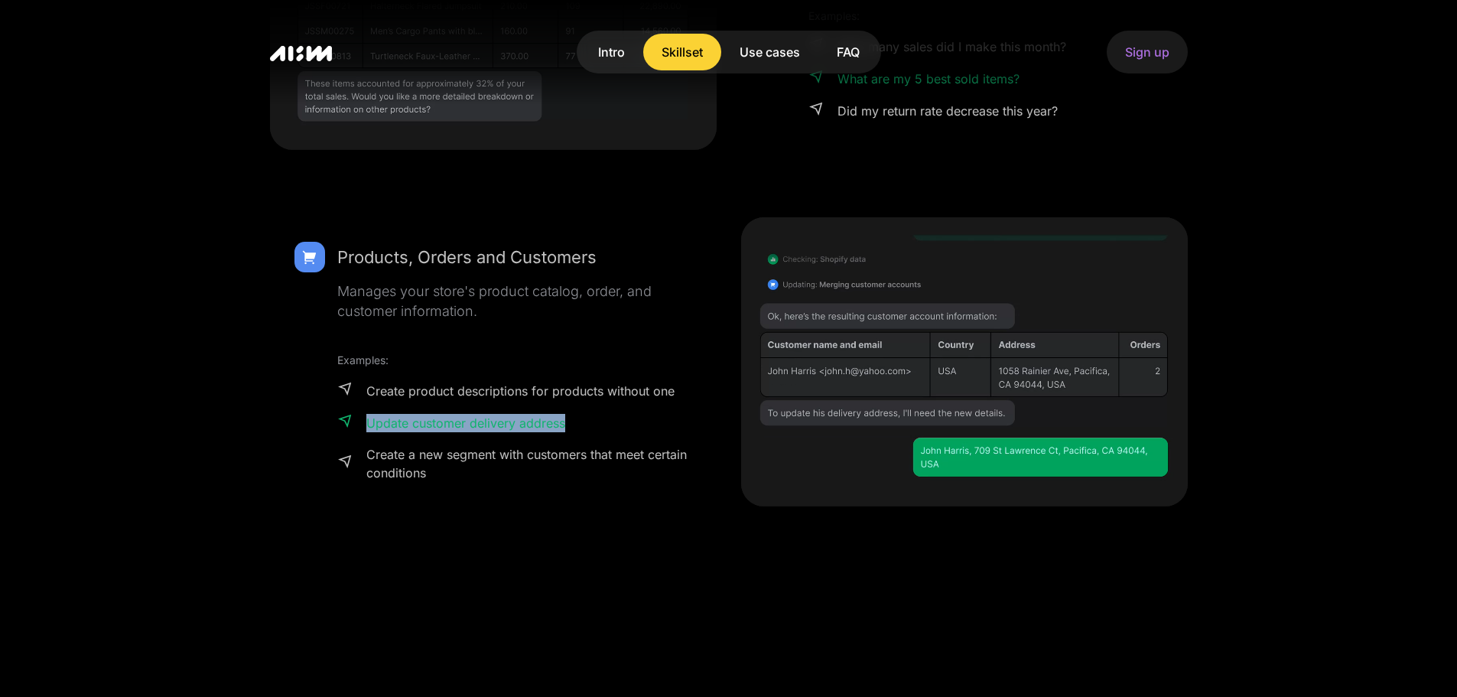
click at [693, 418] on div "Products, Orders and Customers Manages your store's product catalog, order, and…" at bounding box center [493, 361] width 447 height 289
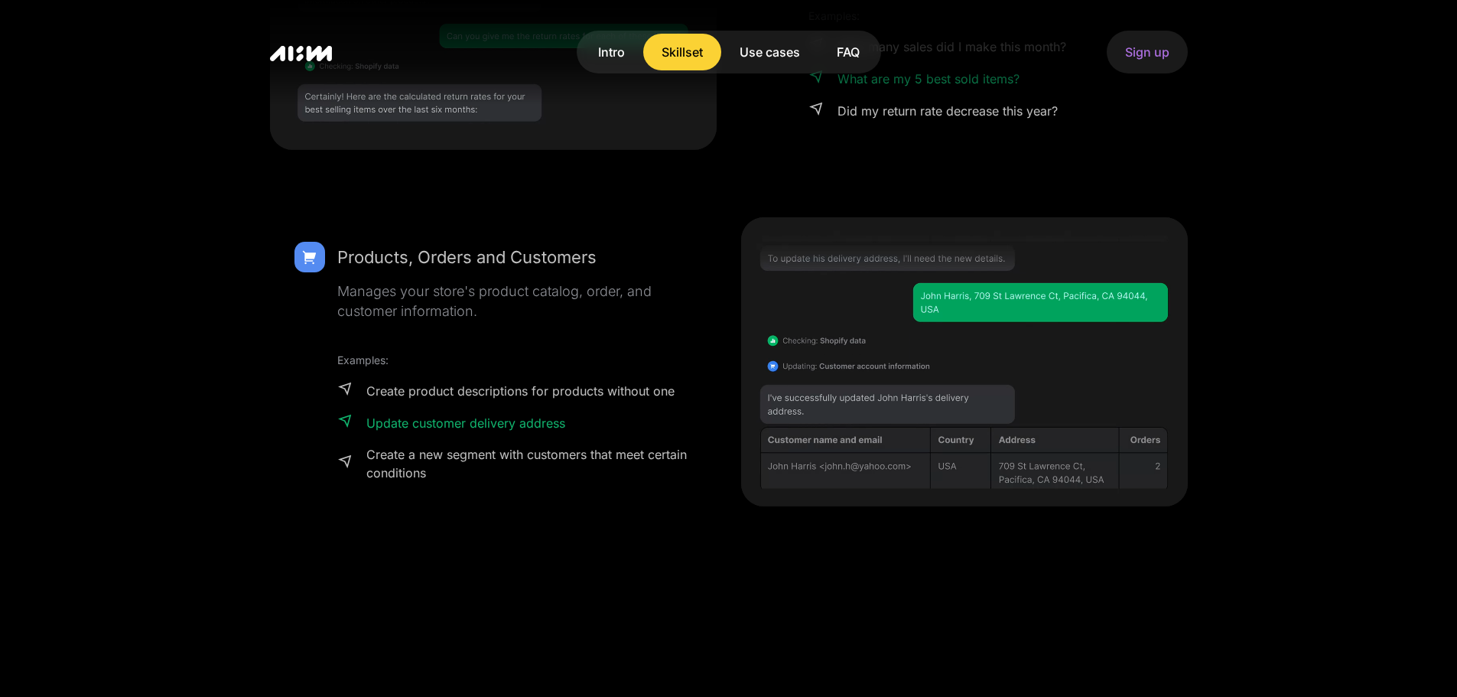
click at [1297, 681] on section "The perfect skillset for your store You can enable different skills that will l…" at bounding box center [728, 560] width 1457 height 1930
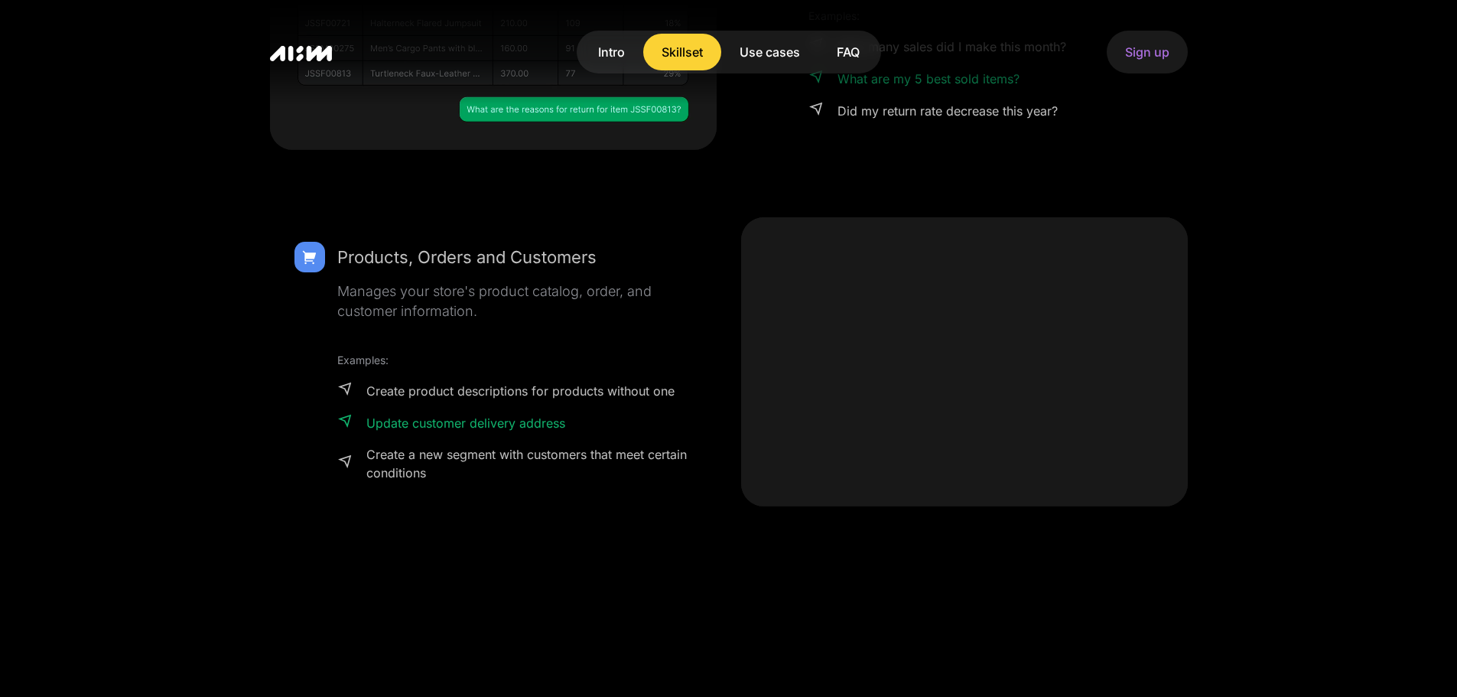
drag, startPoint x: 70, startPoint y: 308, endPoint x: 222, endPoint y: 321, distance: 152.0
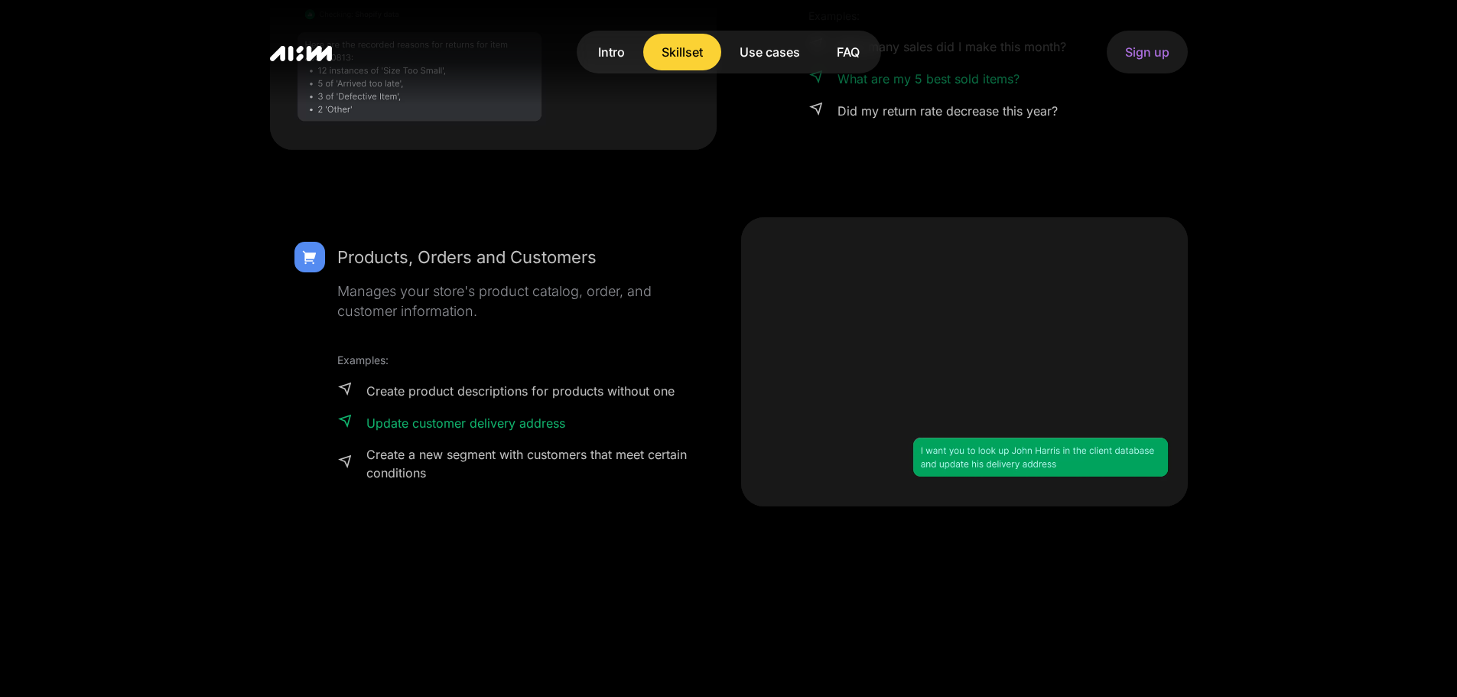
click at [69, 308] on section "The perfect skillset for your store You can enable different skills that will l…" at bounding box center [728, 560] width 1457 height 1930
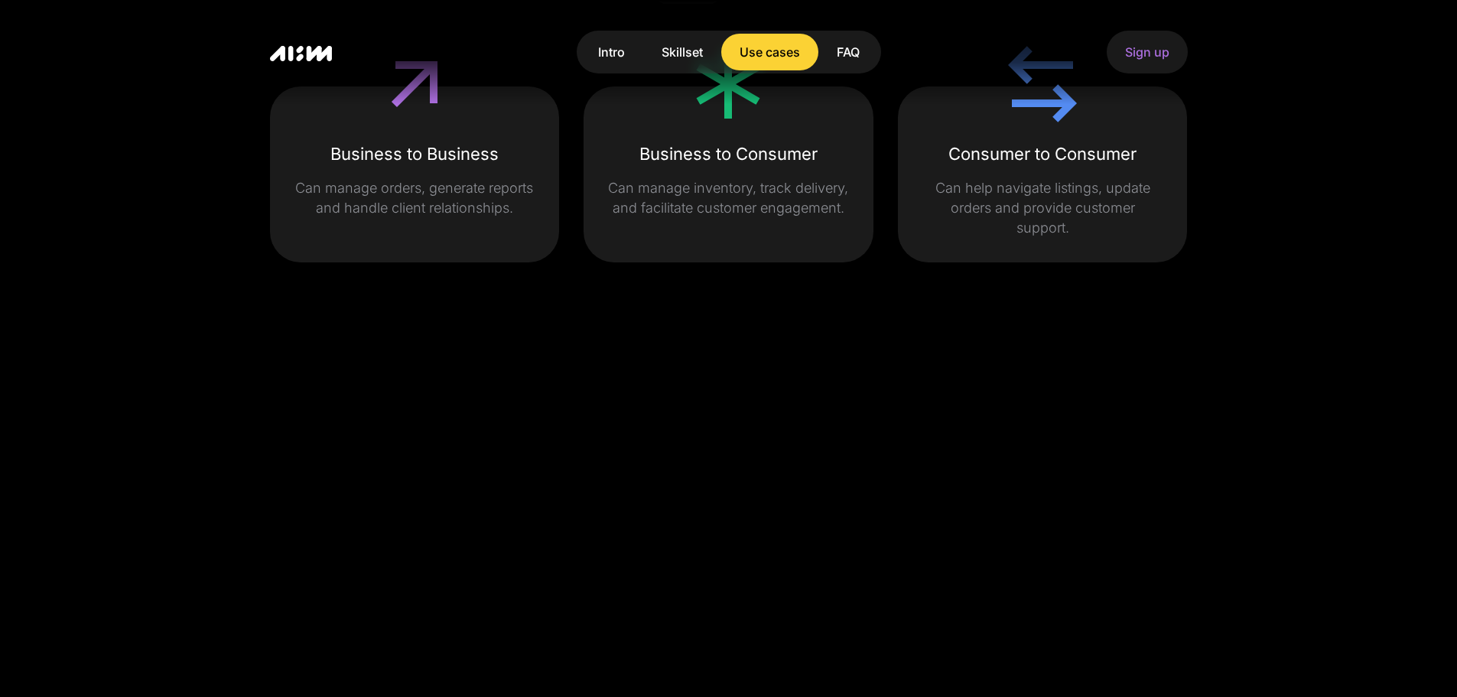
scroll to position [3570, 0]
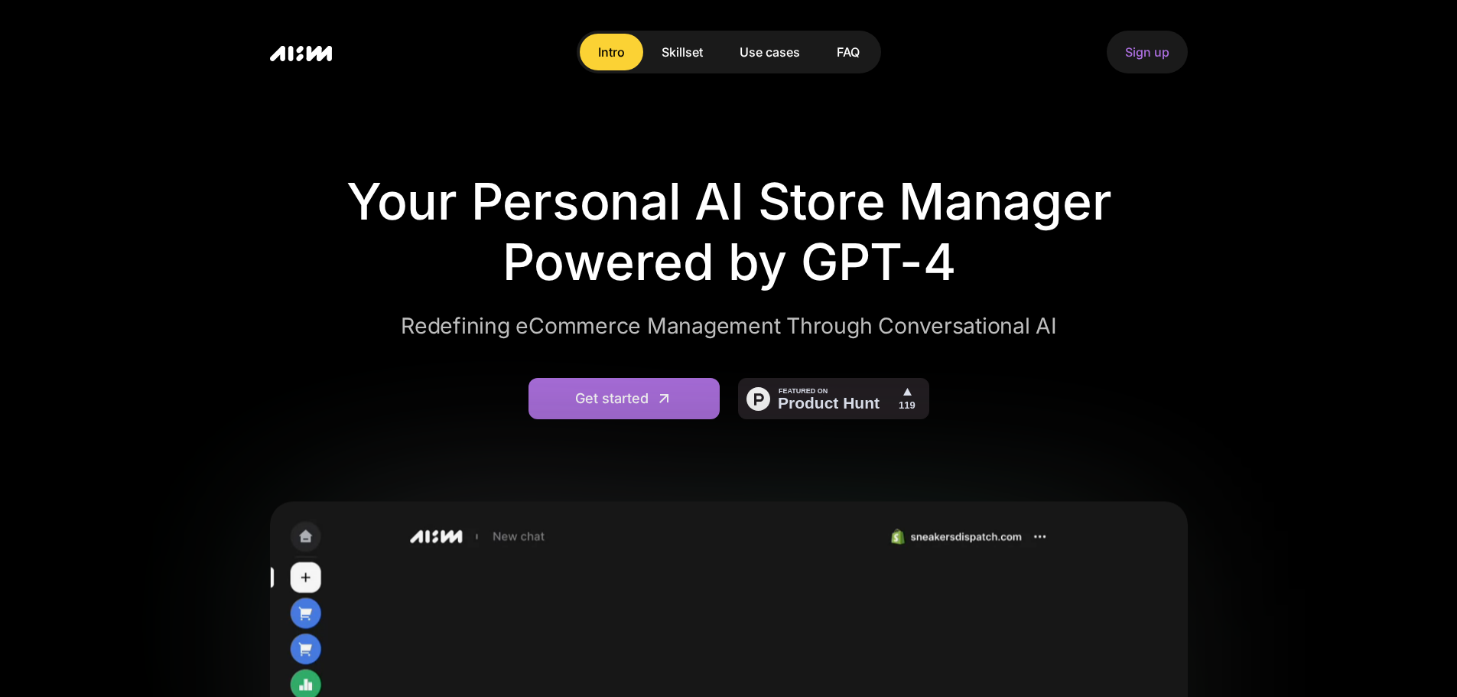
drag, startPoint x: 0, startPoint y: 0, endPoint x: 817, endPoint y: 86, distance: 821.5
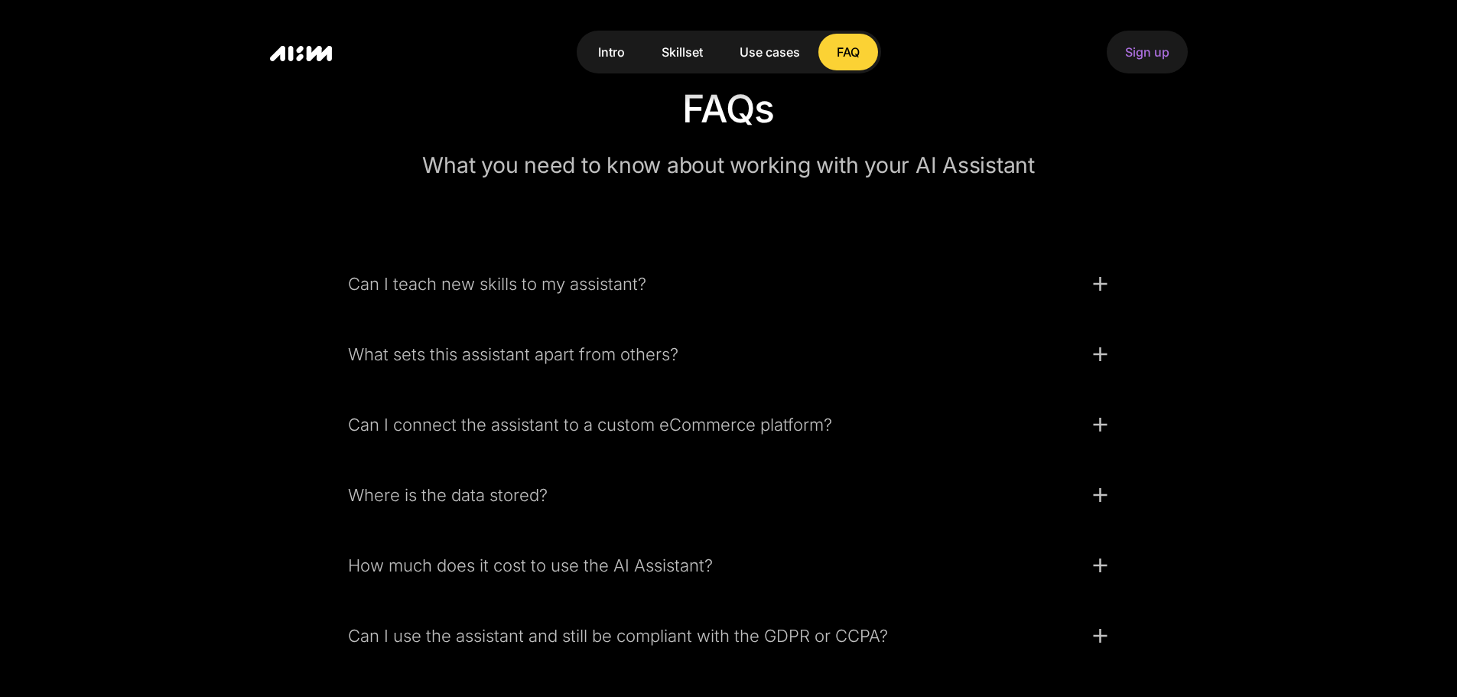
scroll to position [2142, 0]
